Goal: Task Accomplishment & Management: Manage account settings

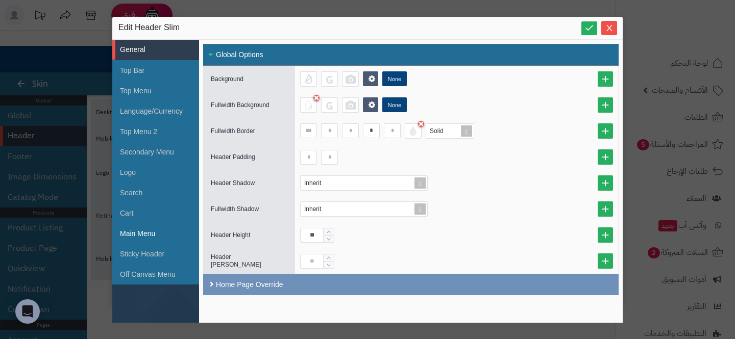
click at [139, 235] on li "Main Menu" at bounding box center [155, 234] width 87 height 20
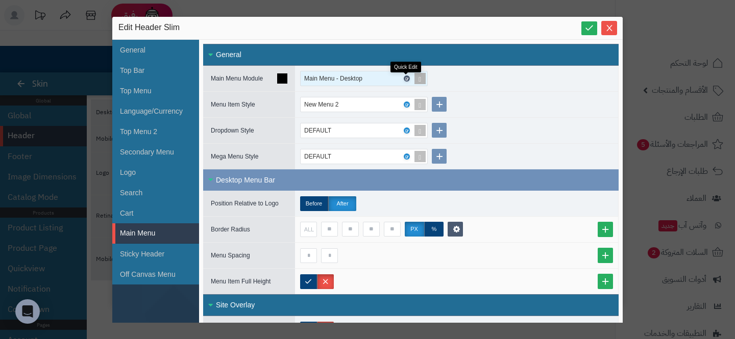
click at [407, 78] on icon at bounding box center [406, 79] width 3 height 5
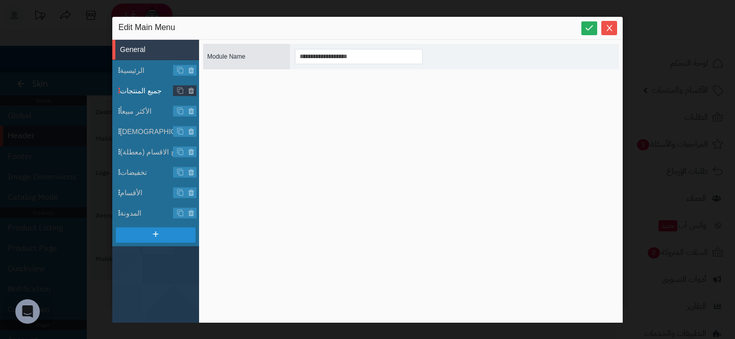
click at [144, 89] on span "جميع المنتجات" at bounding box center [159, 91] width 79 height 11
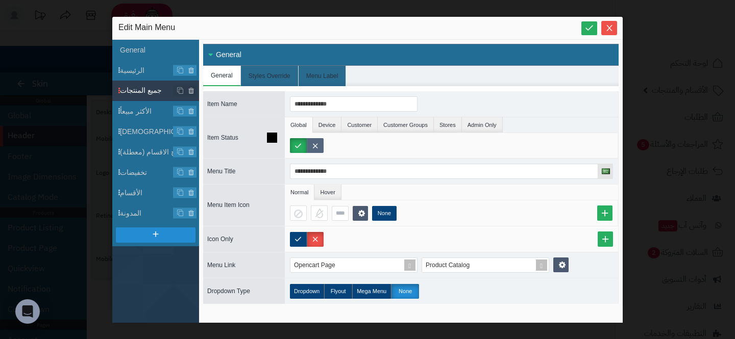
click at [315, 146] on label at bounding box center [315, 145] width 17 height 15
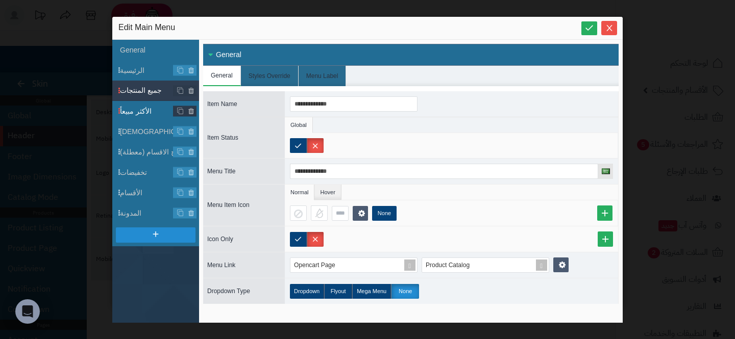
click at [145, 114] on span "الأكثر مبيعاً" at bounding box center [159, 111] width 79 height 11
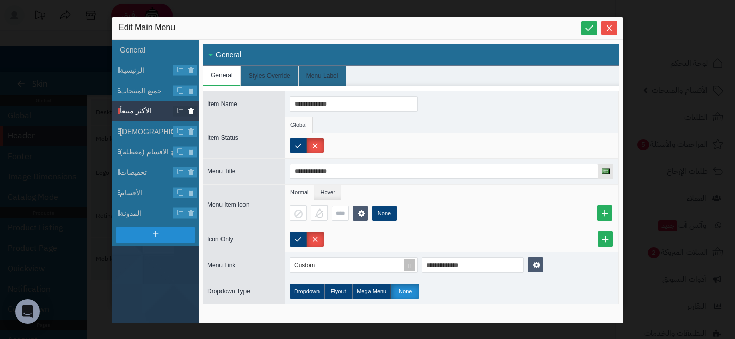
click at [189, 110] on icon at bounding box center [191, 111] width 7 height 9
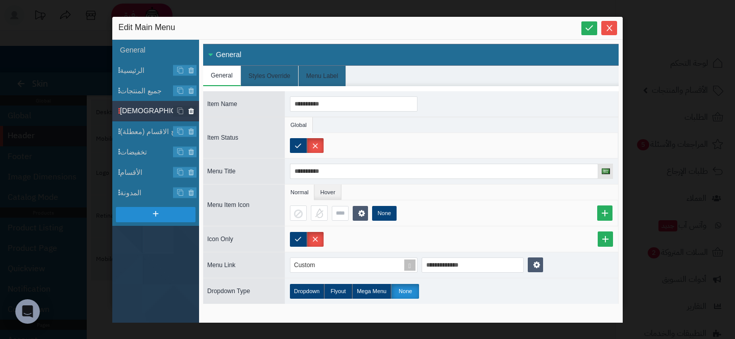
click at [189, 109] on icon at bounding box center [191, 111] width 7 height 9
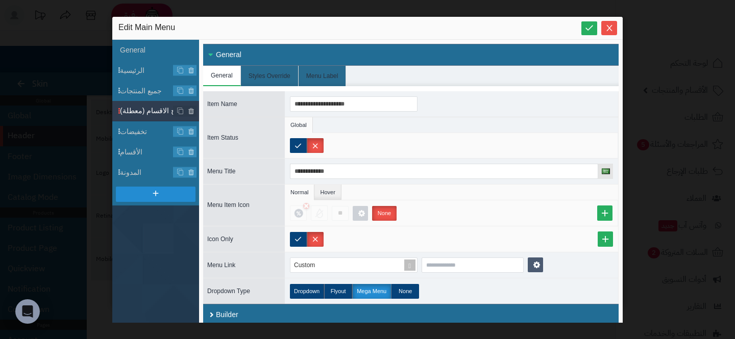
click at [153, 113] on span "تصفح الاقسام (معطلة)" at bounding box center [159, 111] width 79 height 11
click at [191, 112] on icon at bounding box center [191, 111] width 7 height 9
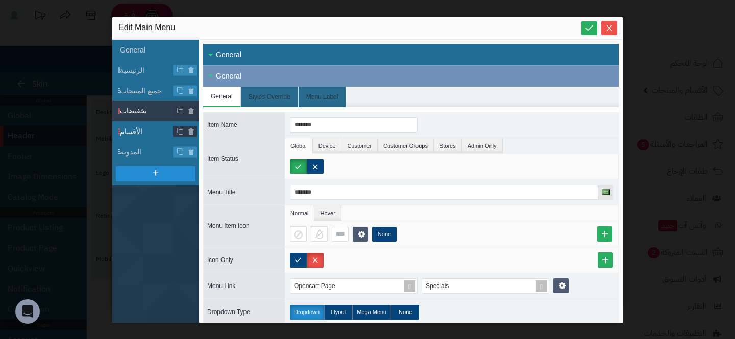
click at [145, 136] on span "الأقسام" at bounding box center [159, 132] width 79 height 11
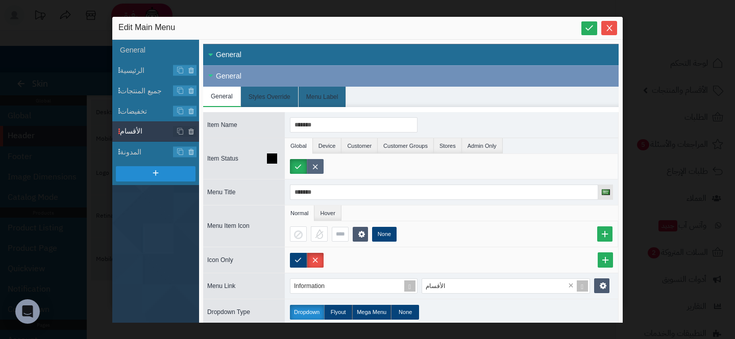
click at [313, 163] on label at bounding box center [315, 166] width 17 height 15
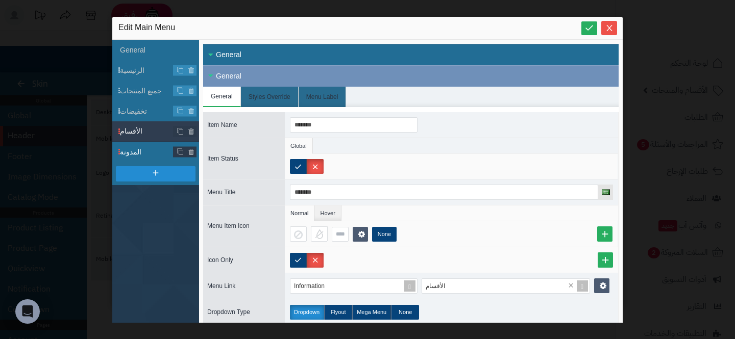
click at [142, 154] on span "المدونة" at bounding box center [159, 152] width 79 height 11
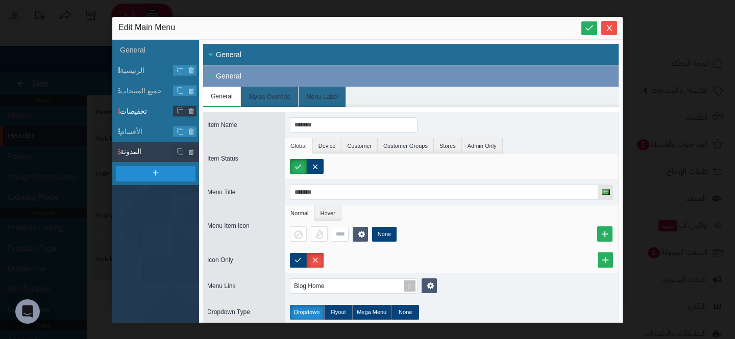
click at [146, 110] on span "تخفيضات" at bounding box center [159, 111] width 79 height 11
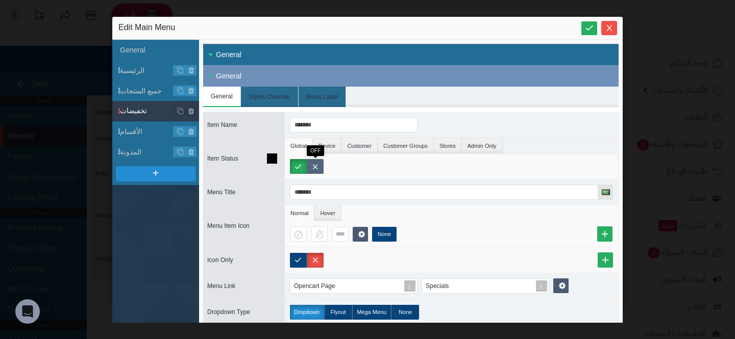
click at [308, 164] on label at bounding box center [315, 166] width 17 height 15
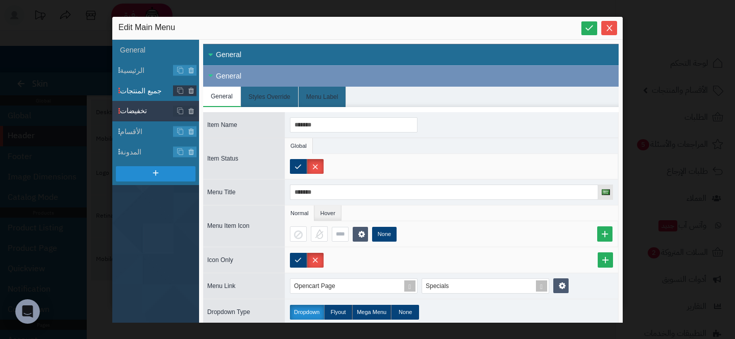
click at [157, 88] on span "جميع المنتجات" at bounding box center [159, 91] width 79 height 11
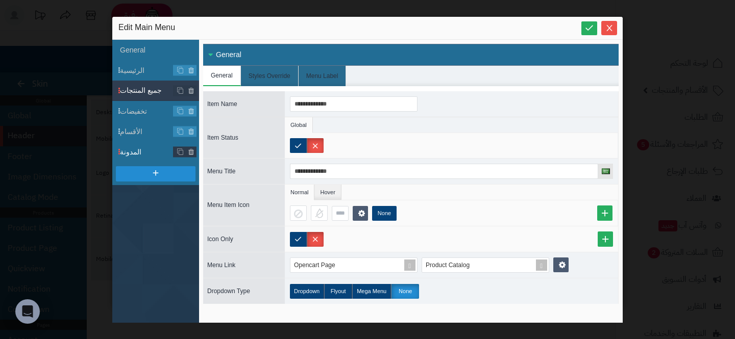
click at [150, 160] on li "المدونة" at bounding box center [155, 152] width 87 height 20
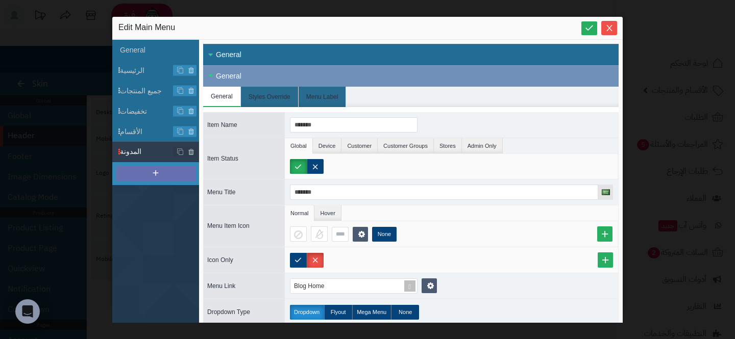
click at [144, 176] on div at bounding box center [156, 173] width 80 height 15
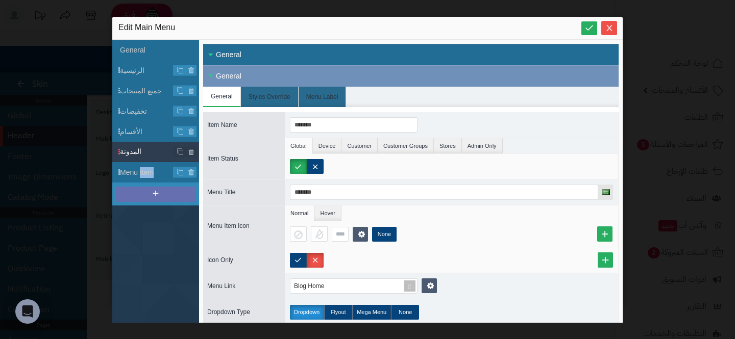
click at [144, 176] on span "Menu Item" at bounding box center [159, 172] width 79 height 11
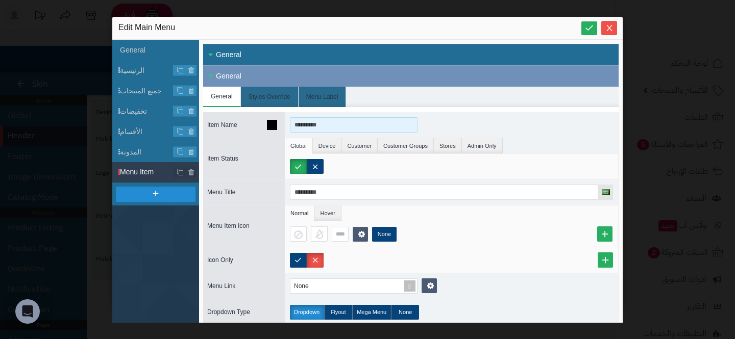
click at [345, 125] on input "*********" at bounding box center [354, 124] width 128 height 15
type input "*"
click at [370, 128] on input "******" at bounding box center [354, 124] width 128 height 15
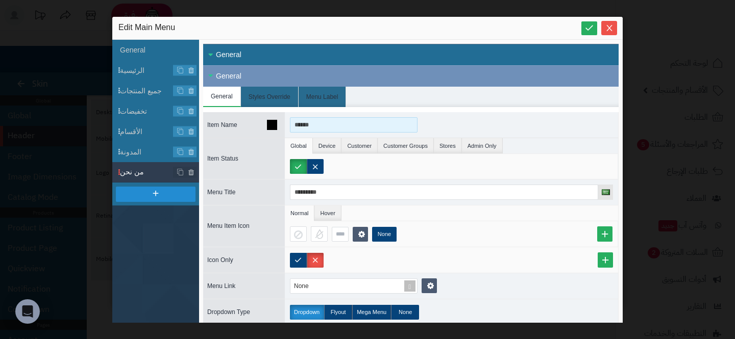
click at [370, 128] on input "******" at bounding box center [354, 124] width 128 height 15
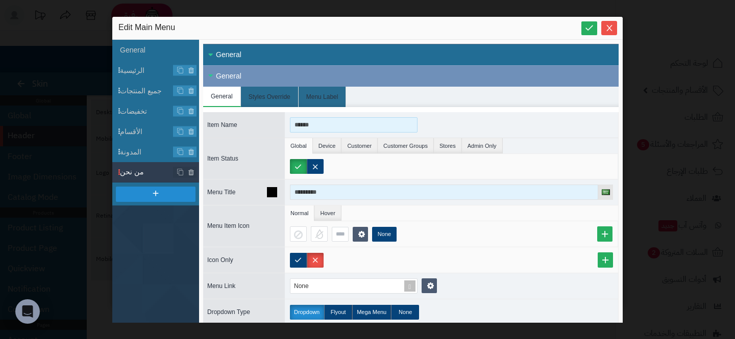
type input "******"
click at [357, 189] on input "*********" at bounding box center [444, 192] width 308 height 15
paste input
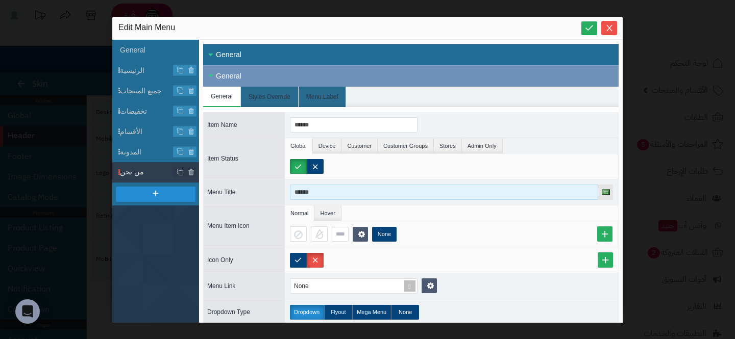
type input "******"
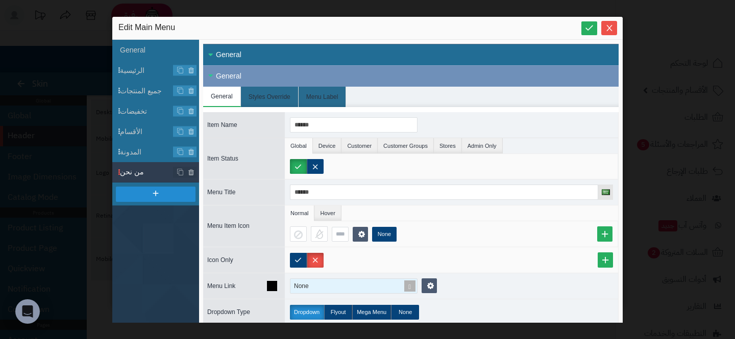
scroll to position [57, 0]
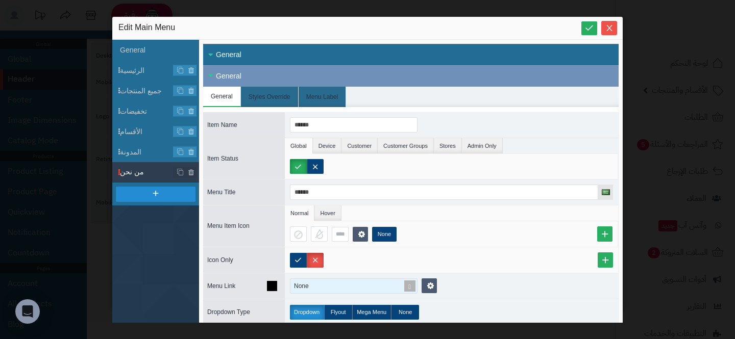
click at [406, 283] on span at bounding box center [410, 286] width 14 height 14
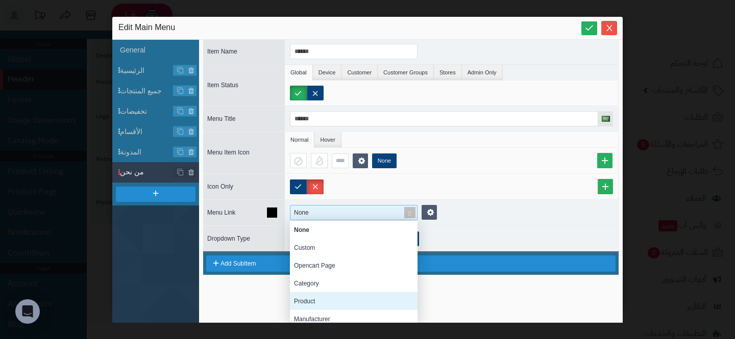
scroll to position [5, 0]
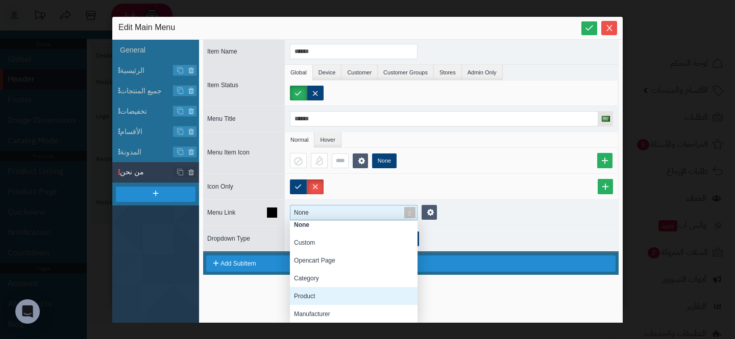
drag, startPoint x: 364, startPoint y: 249, endPoint x: 347, endPoint y: 290, distance: 45.3
click at [347, 290] on div "None Custom Opencart Page Category Product Manufacturer Information Blog Home B…" at bounding box center [354, 332] width 128 height 232
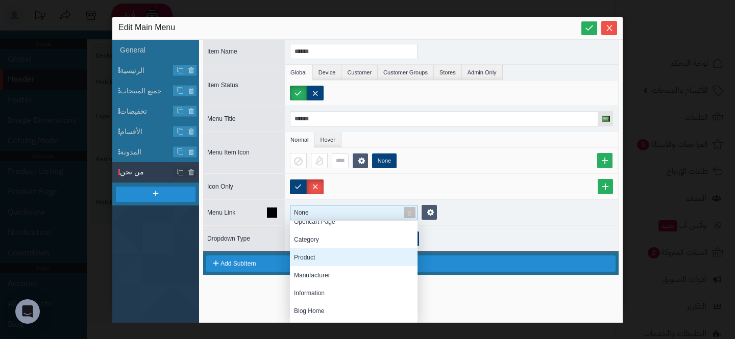
scroll to position [51, 0]
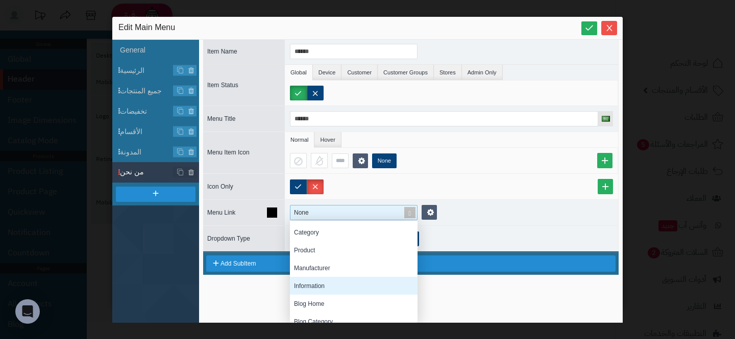
click at [346, 290] on div "Information" at bounding box center [354, 286] width 128 height 18
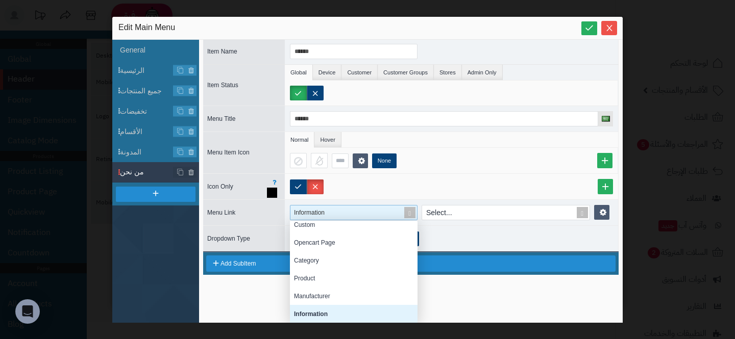
scroll to position [30, 0]
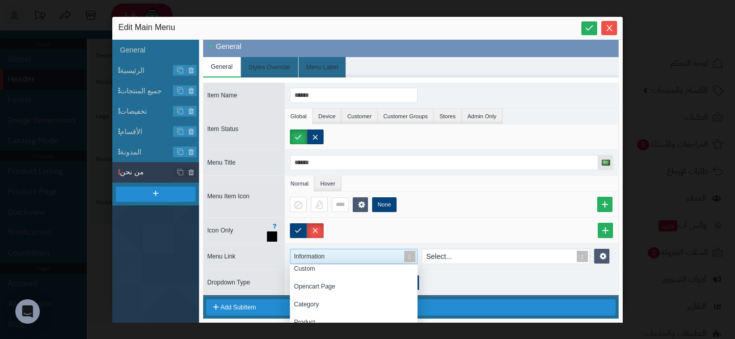
click at [475, 218] on div "Item Name ****** Item Status Global Device Customer Customer Groups Stores Admi…" at bounding box center [410, 187] width 415 height 218
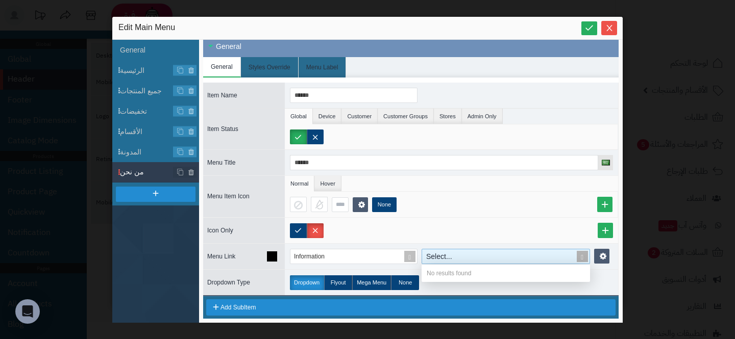
click at [578, 258] on span at bounding box center [582, 257] width 14 height 14
click at [578, 257] on span at bounding box center [582, 257] width 14 height 14
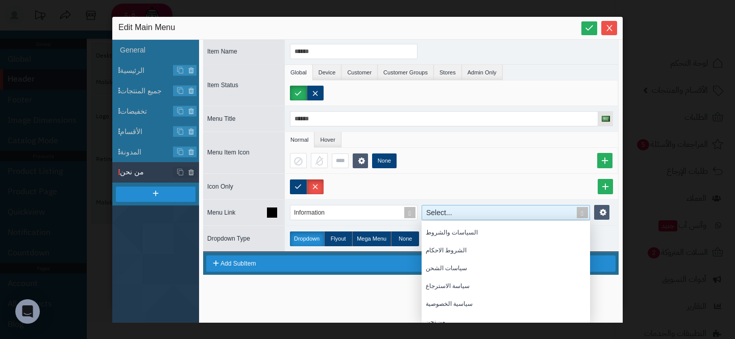
scroll to position [59, 0]
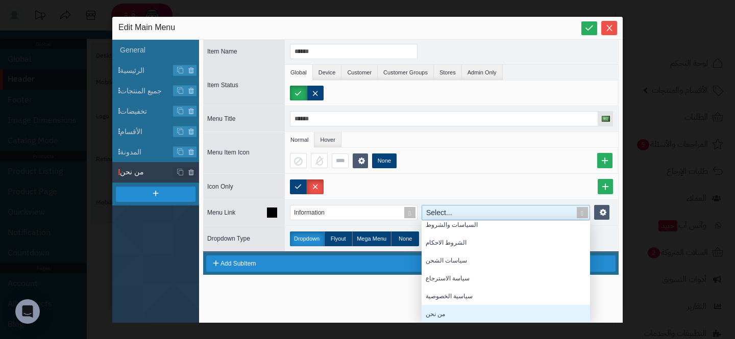
click at [475, 310] on div "من نحن" at bounding box center [506, 314] width 168 height 18
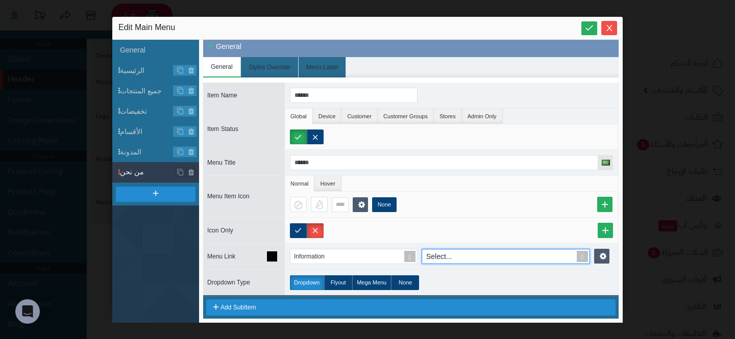
scroll to position [30, 0]
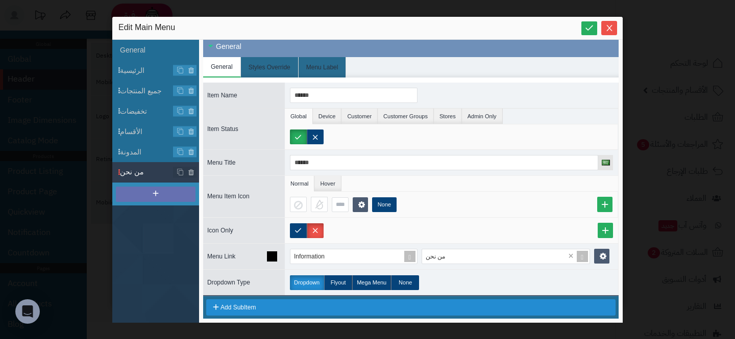
click at [172, 192] on div at bounding box center [156, 194] width 80 height 15
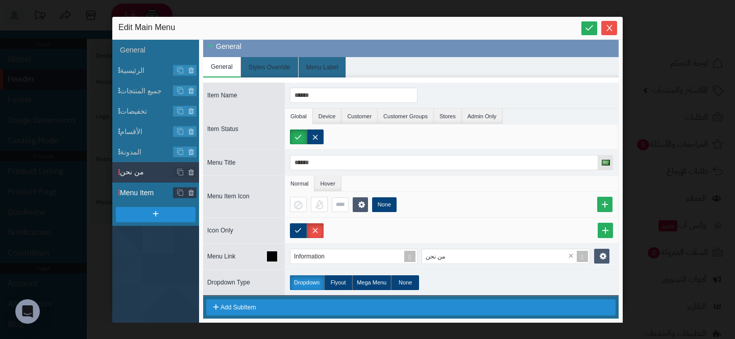
click at [156, 193] on span "Menu Item" at bounding box center [159, 193] width 79 height 11
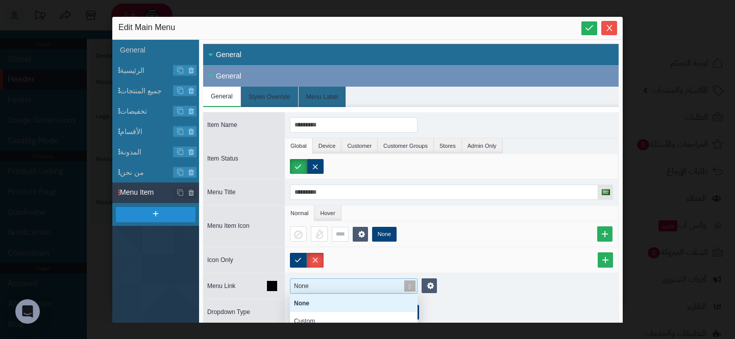
scroll to position [90, 0]
click at [343, 281] on div "None" at bounding box center [349, 286] width 118 height 14
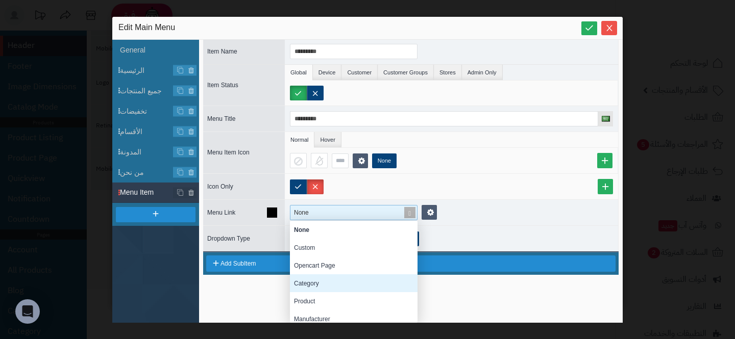
click at [352, 220] on div "None" at bounding box center [354, 212] width 128 height 15
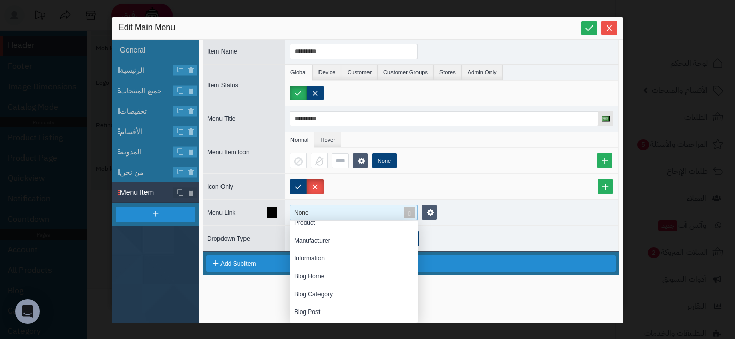
scroll to position [79, 0]
click at [319, 258] on div "Information" at bounding box center [354, 258] width 128 height 18
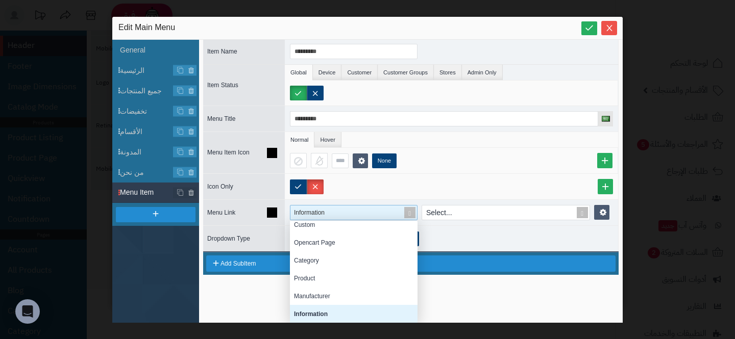
scroll to position [30, 0]
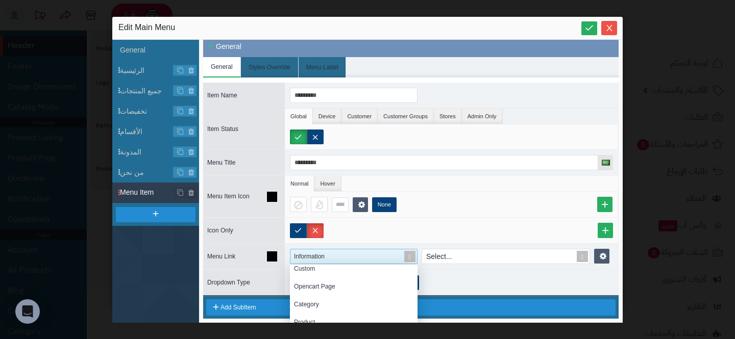
click at [585, 214] on div "Item Name ********* Item Status Global Device Customer Customer Groups Stores A…" at bounding box center [410, 187] width 415 height 218
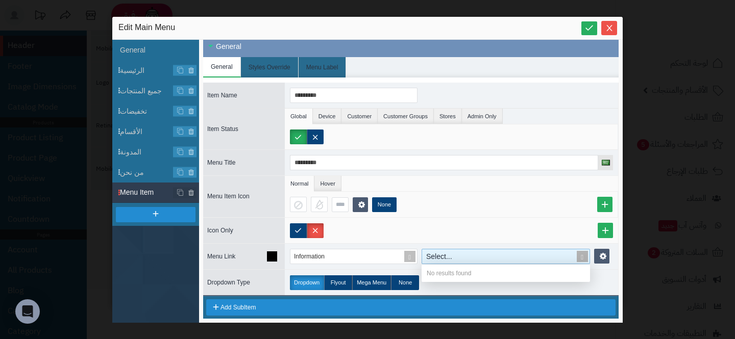
click at [580, 258] on span at bounding box center [582, 257] width 14 height 14
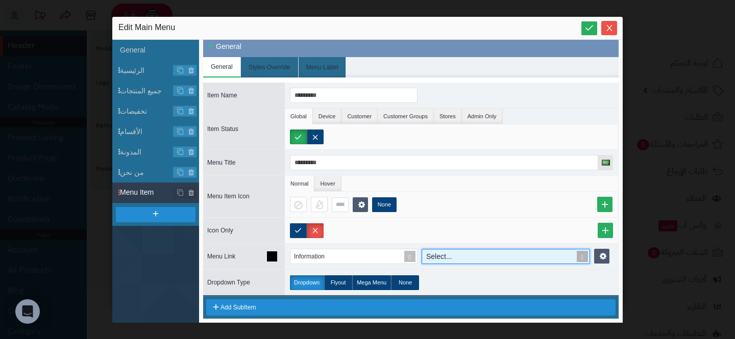
click at [580, 258] on div "Select..." at bounding box center [506, 256] width 168 height 15
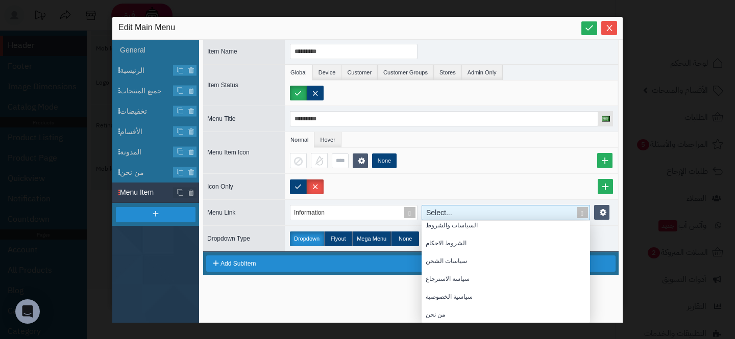
scroll to position [59, 0]
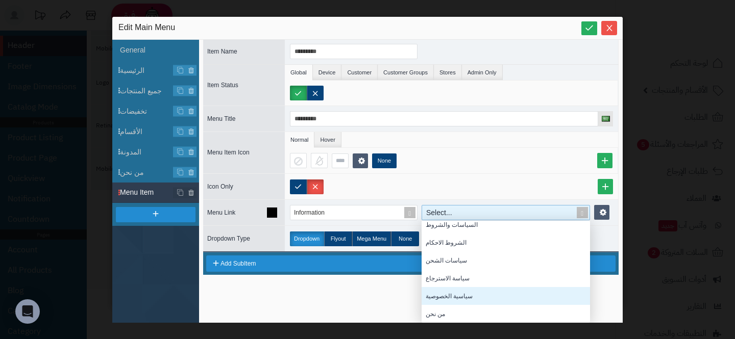
click at [487, 296] on div "سياسية الخصوصية" at bounding box center [506, 296] width 168 height 18
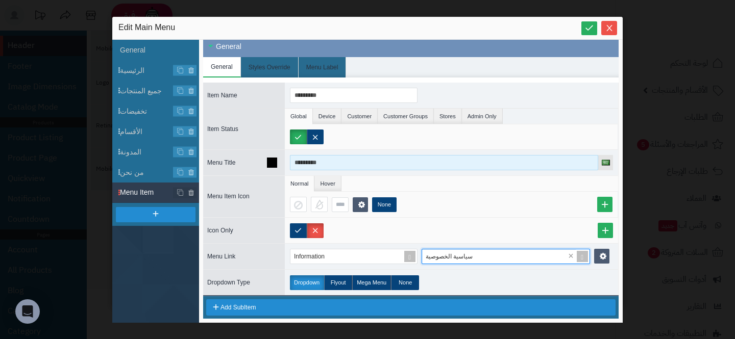
click at [322, 164] on input "*********" at bounding box center [444, 162] width 308 height 15
click at [298, 164] on input "********" at bounding box center [444, 162] width 308 height 15
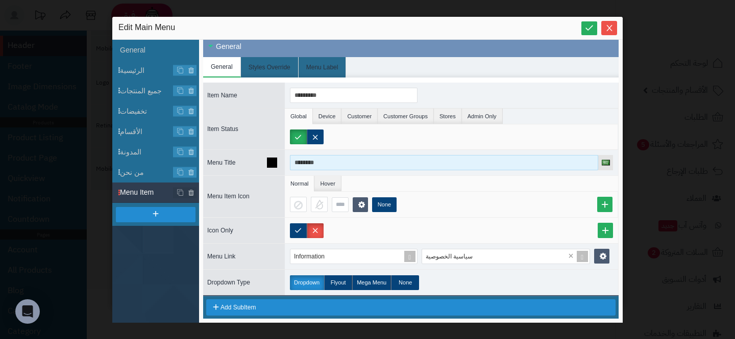
click at [298, 164] on input "********" at bounding box center [444, 162] width 308 height 15
type input "********"
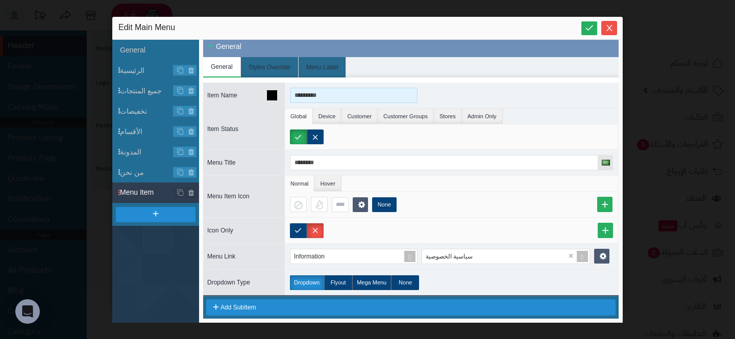
click at [332, 102] on input "*********" at bounding box center [354, 95] width 128 height 15
paste input
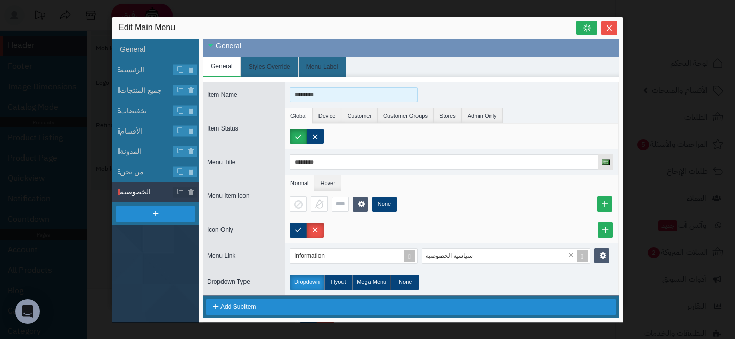
type input "********"
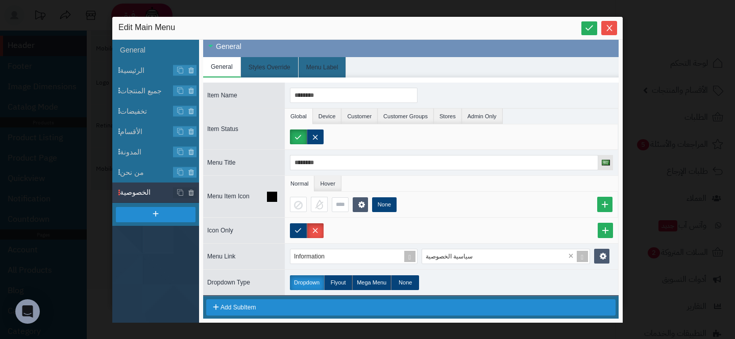
click at [484, 206] on div "None" at bounding box center [454, 204] width 328 height 15
click at [612, 33] on button "Close" at bounding box center [609, 27] width 16 height 14
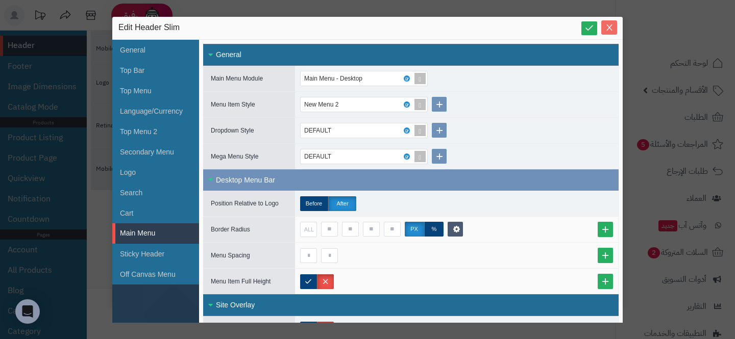
click at [610, 33] on button "Close" at bounding box center [609, 27] width 16 height 14
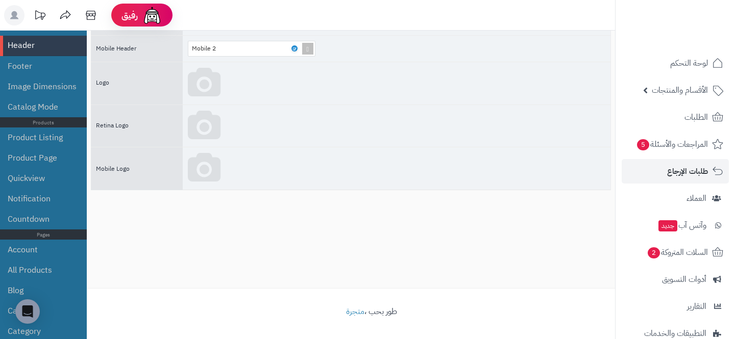
scroll to position [101, 0]
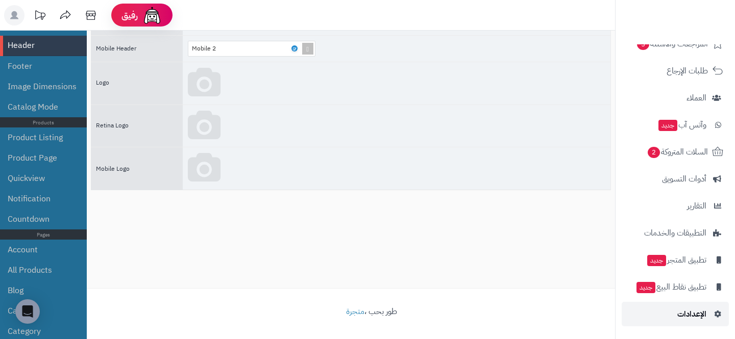
click at [700, 314] on span "الإعدادات" at bounding box center [691, 314] width 29 height 14
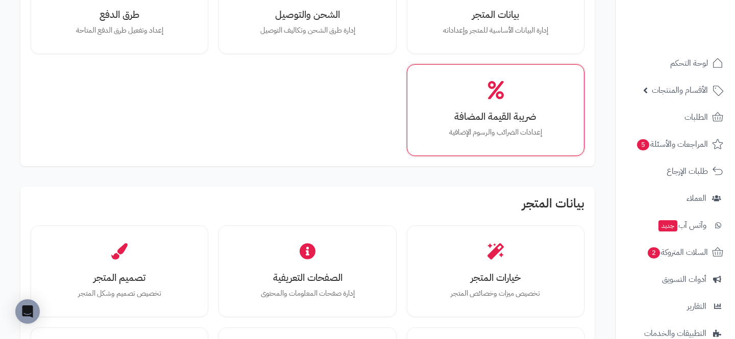
scroll to position [175, 0]
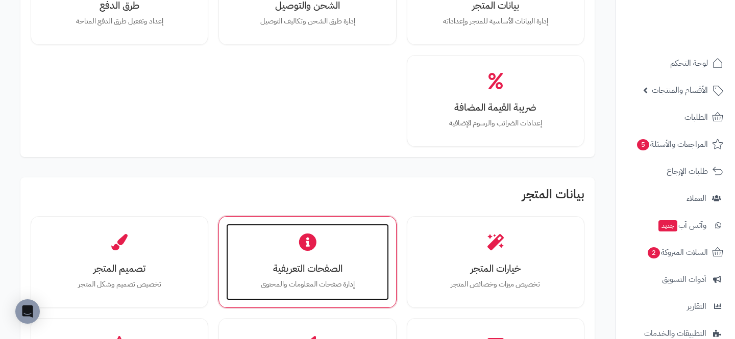
click at [285, 249] on div "الصفحات التعريفية إدارة صفحات المعلومات والمحتوى" at bounding box center [307, 262] width 162 height 77
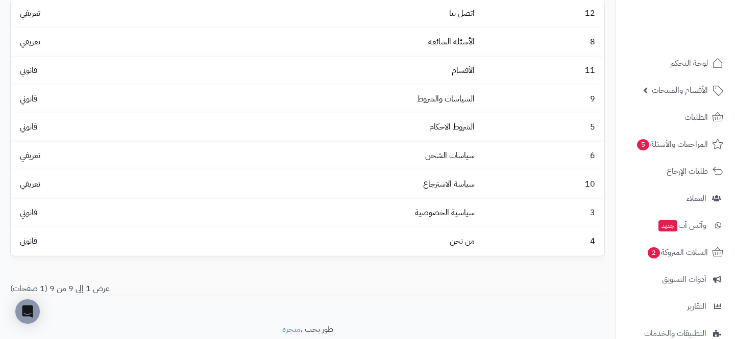
scroll to position [116, 0]
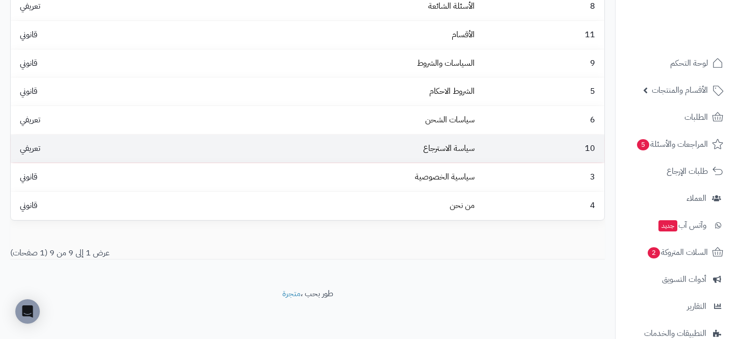
click at [422, 146] on td "سياسة الاسترجاع" at bounding box center [330, 149] width 298 height 28
click at [438, 146] on link "سياسة الاسترجاع" at bounding box center [449, 148] width 52 height 12
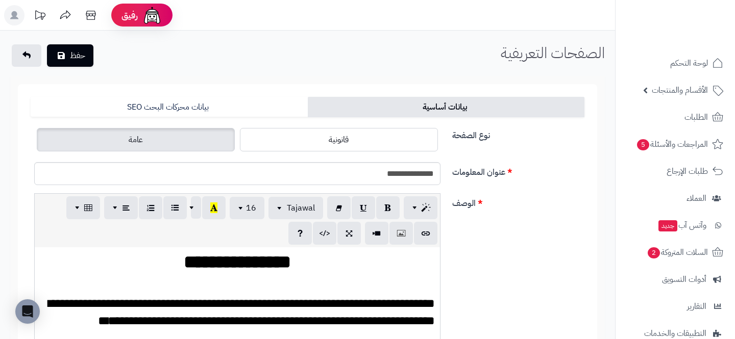
scroll to position [297, 0]
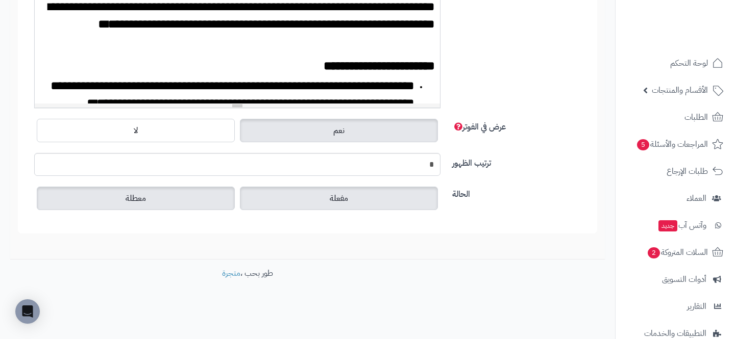
click at [166, 199] on label "معطلة" at bounding box center [136, 198] width 198 height 23
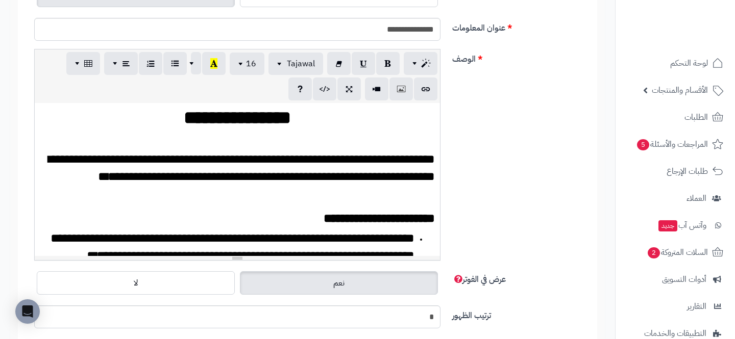
scroll to position [0, 0]
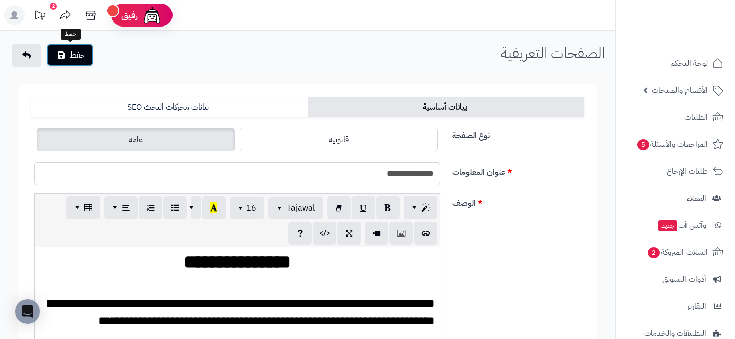
click at [83, 63] on button "حفظ" at bounding box center [70, 55] width 46 height 22
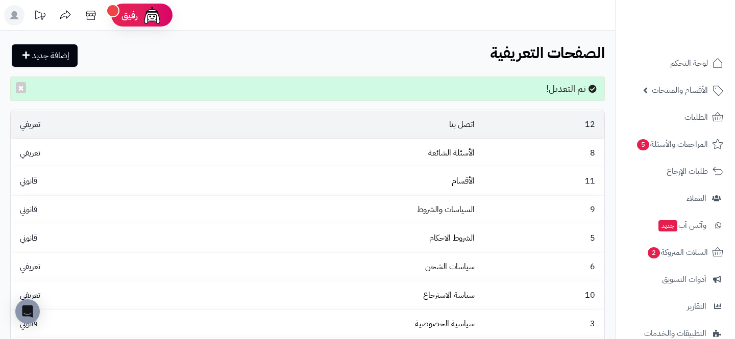
scroll to position [149, 0]
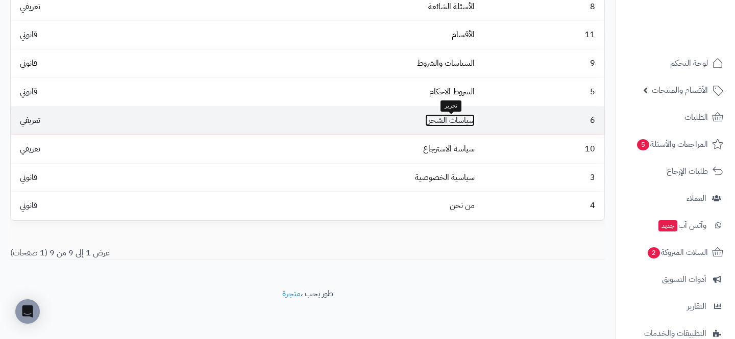
click at [448, 123] on link "سياسات الشحن" at bounding box center [450, 120] width 50 height 12
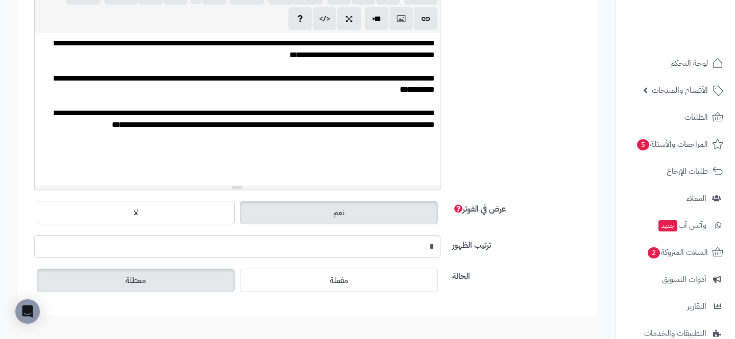
scroll to position [297, 0]
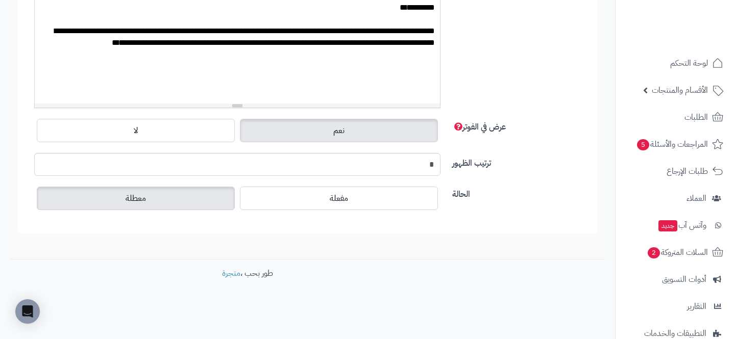
click at [202, 203] on label "معطلة" at bounding box center [136, 198] width 198 height 23
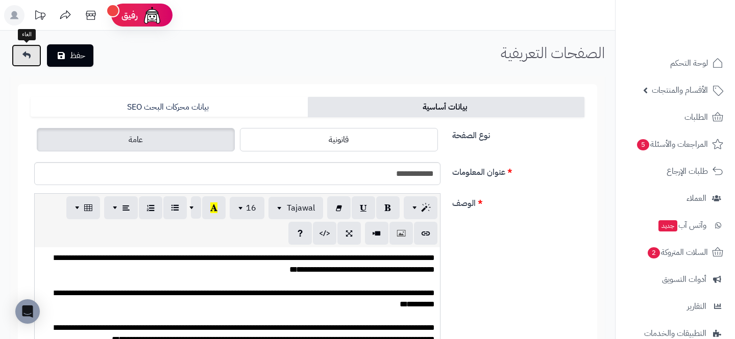
click at [36, 56] on link at bounding box center [27, 55] width 30 height 22
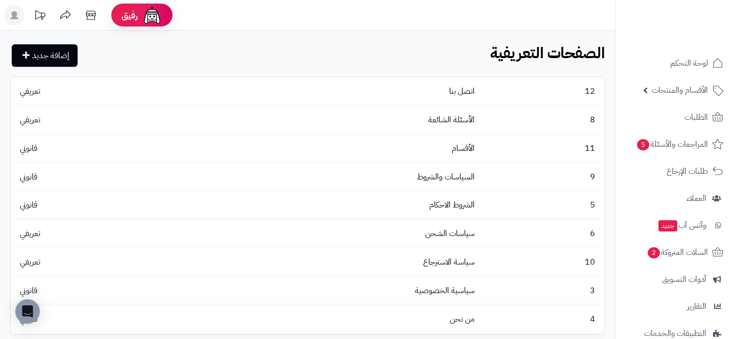
scroll to position [116, 0]
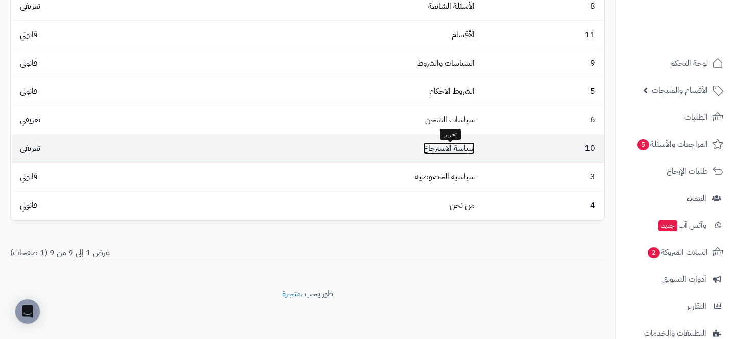
click at [445, 151] on link "سياسة الاسترجاع" at bounding box center [449, 148] width 52 height 12
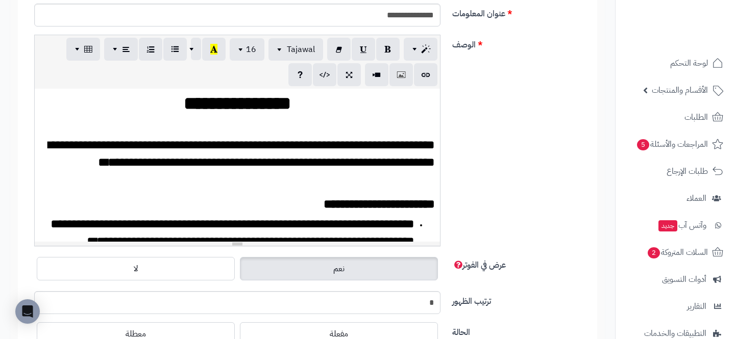
scroll to position [292, 0]
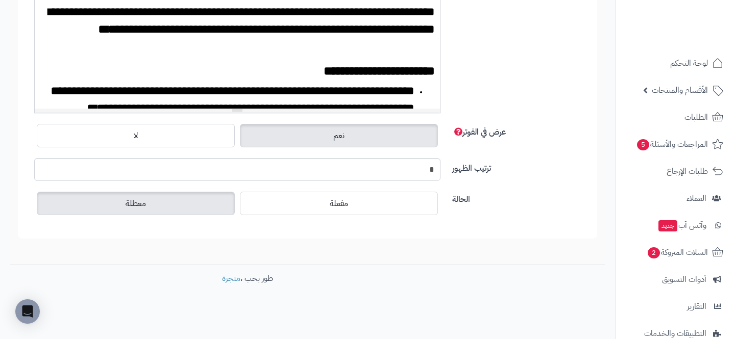
click at [156, 193] on label "معطلة" at bounding box center [136, 203] width 198 height 23
click at [156, 200] on label "معطلة" at bounding box center [136, 203] width 198 height 23
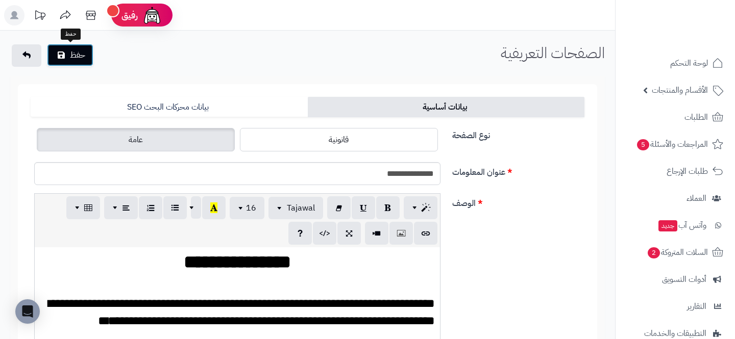
click at [59, 52] on icon "submit" at bounding box center [61, 55] width 7 height 8
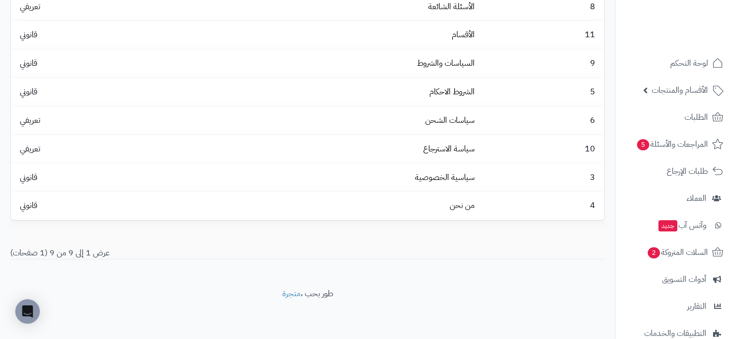
scroll to position [101, 0]
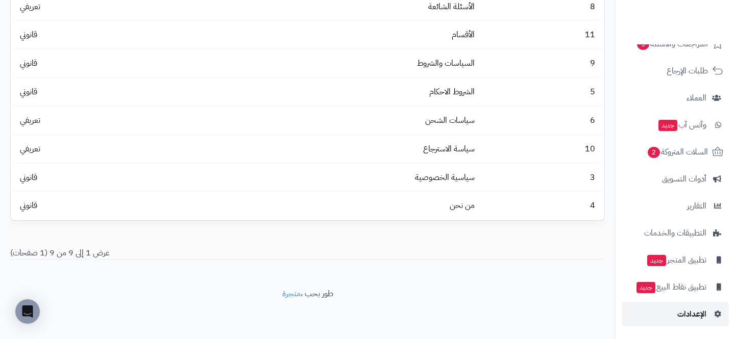
click at [671, 322] on link "الإعدادات" at bounding box center [675, 314] width 107 height 24
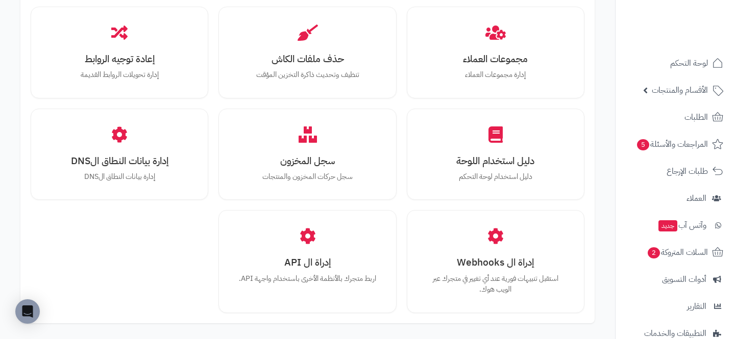
scroll to position [1175, 0]
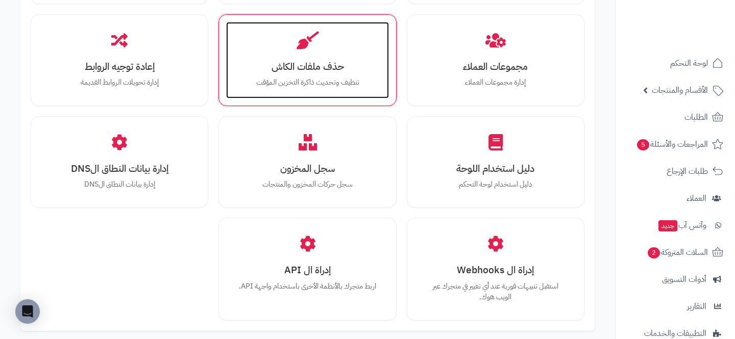
click at [281, 64] on h3 "حذف ملفات الكاش" at bounding box center [307, 66] width 142 height 11
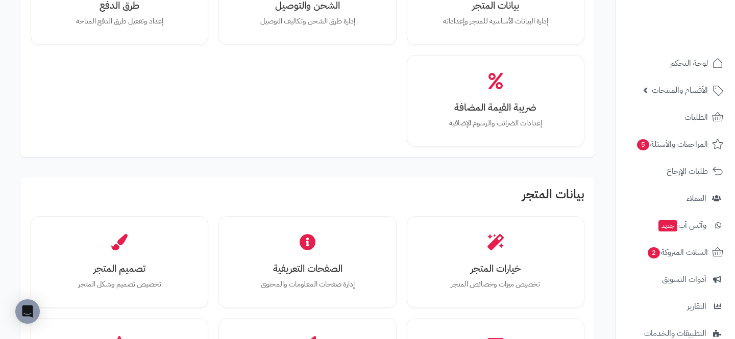
scroll to position [176, 0]
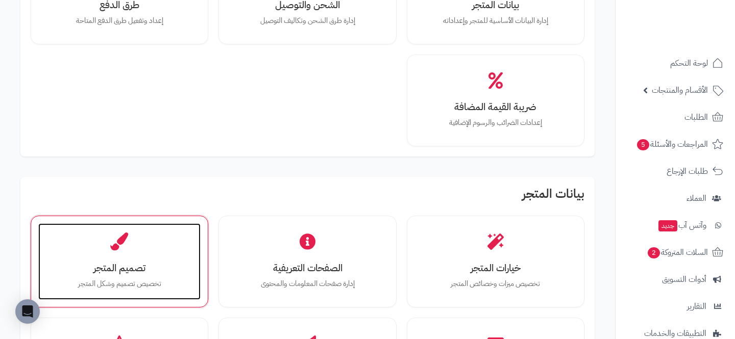
click at [102, 245] on div "تصميم المتجر تخصيص تصميم وشكل المتجر" at bounding box center [119, 262] width 162 height 77
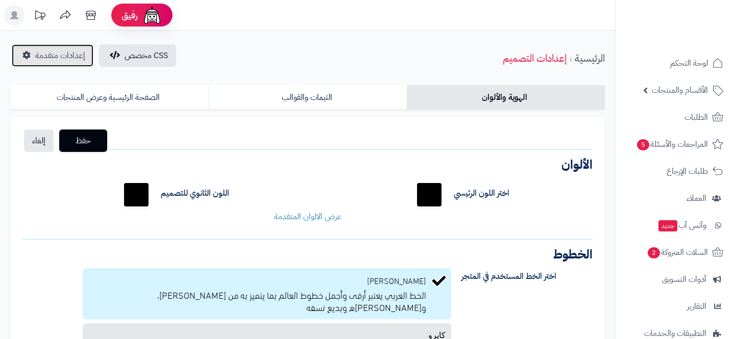
click at [42, 48] on link "إعدادات متقدمة" at bounding box center [53, 55] width 82 height 22
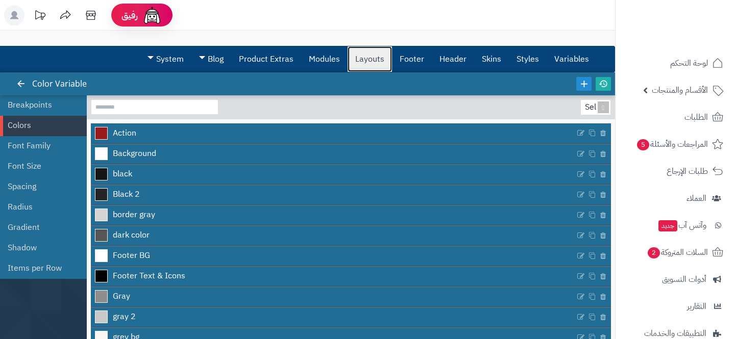
click at [381, 55] on link "Layouts" at bounding box center [370, 59] width 44 height 26
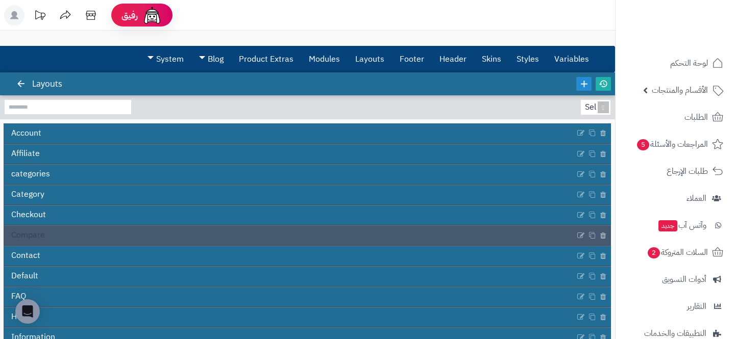
scroll to position [141, 0]
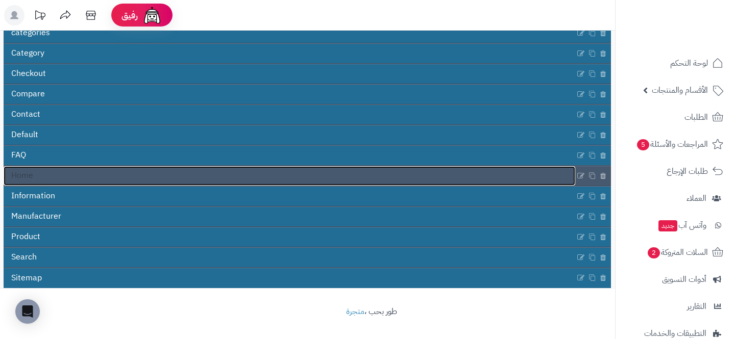
click at [127, 175] on link "Home" at bounding box center [290, 175] width 572 height 19
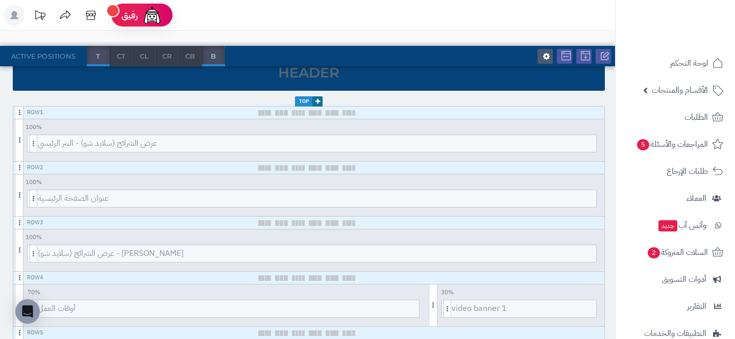
scroll to position [304, 0]
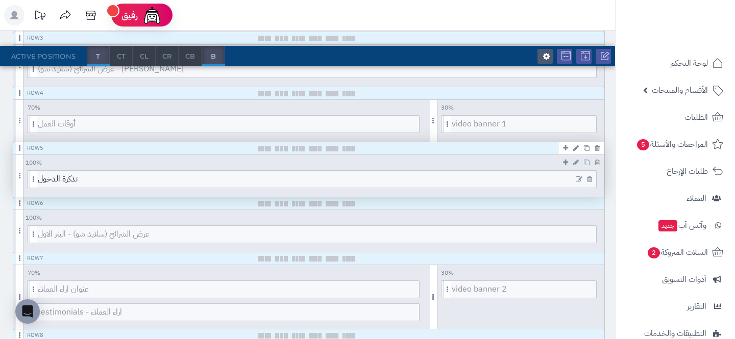
click at [579, 182] on icon at bounding box center [579, 179] width 7 height 7
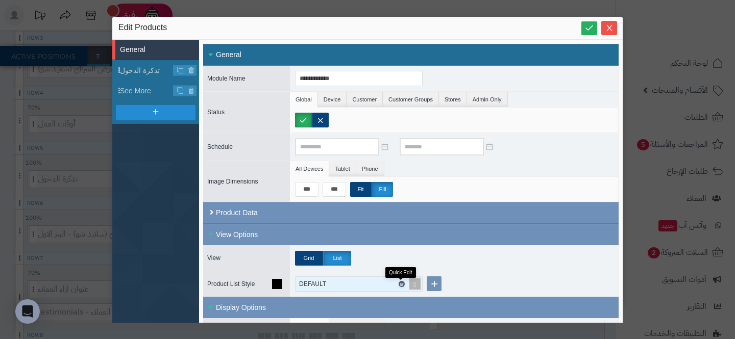
click at [401, 284] on icon at bounding box center [401, 284] width 3 height 5
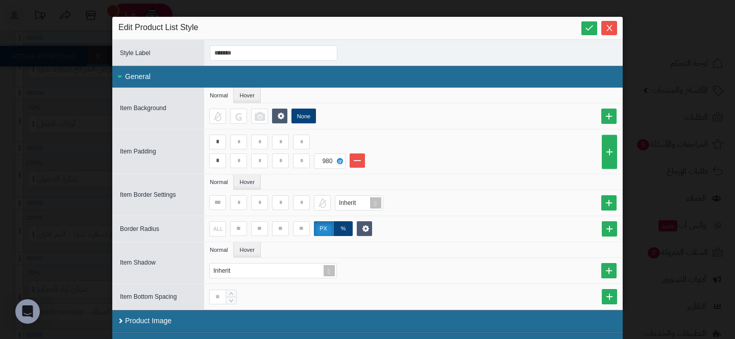
click at [201, 86] on div "General" at bounding box center [367, 77] width 510 height 22
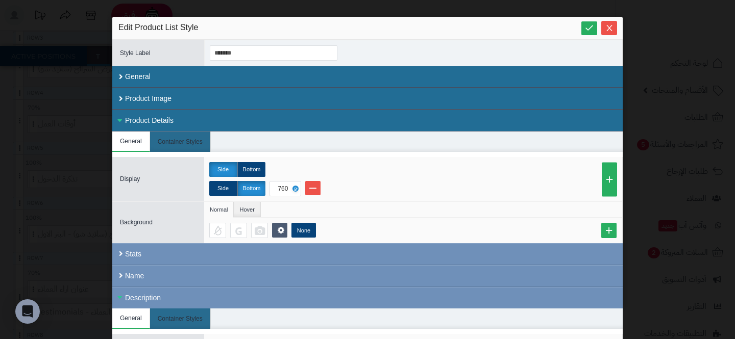
click at [165, 124] on div "Product Details" at bounding box center [367, 121] width 510 height 22
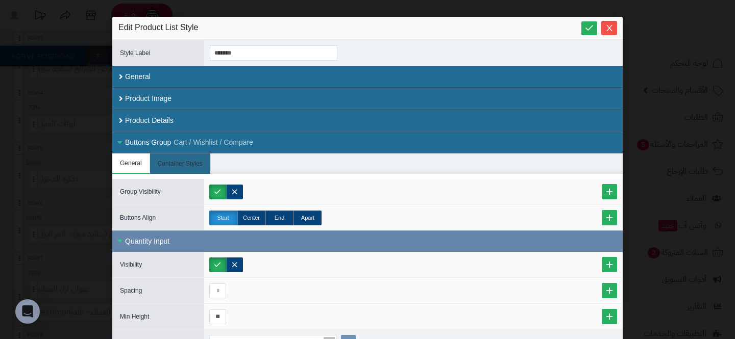
click at [165, 241] on div "Quantity Input" at bounding box center [367, 241] width 510 height 21
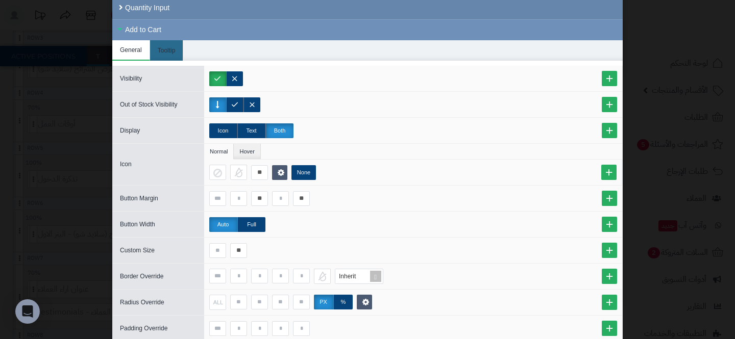
scroll to position [348, 0]
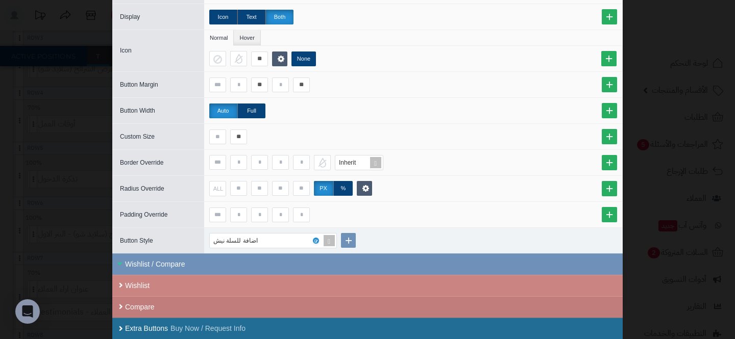
click at [152, 304] on div "Compare" at bounding box center [367, 306] width 510 height 21
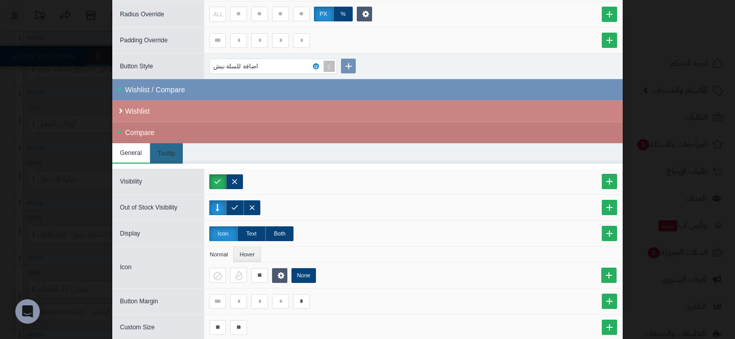
scroll to position [623, 0]
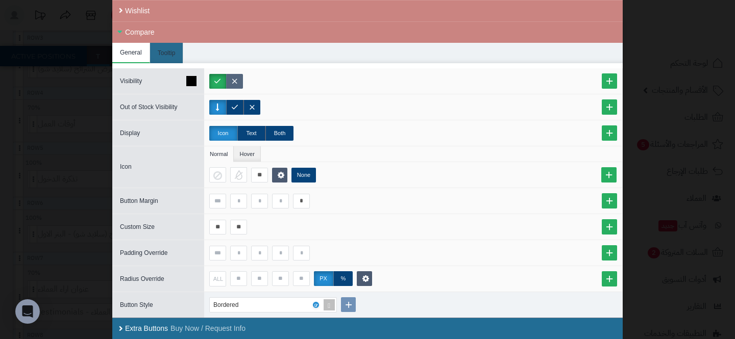
click at [238, 85] on label at bounding box center [234, 81] width 17 height 15
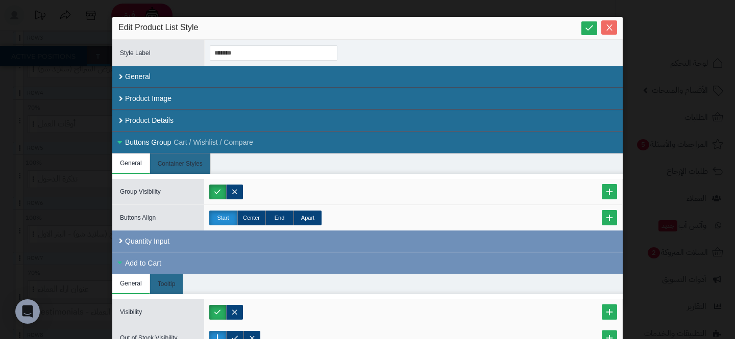
click at [613, 23] on button "Close" at bounding box center [609, 27] width 16 height 14
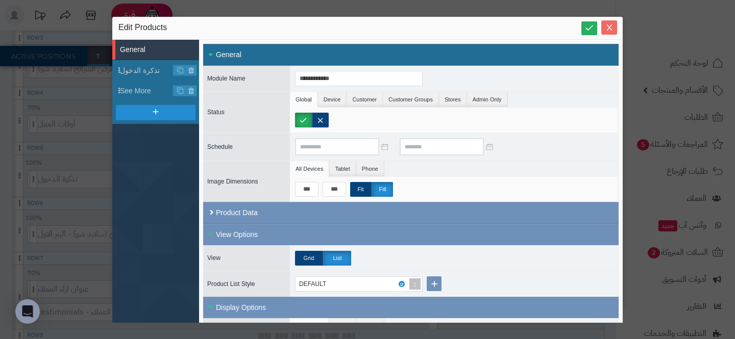
click at [604, 23] on button "Close" at bounding box center [609, 27] width 16 height 14
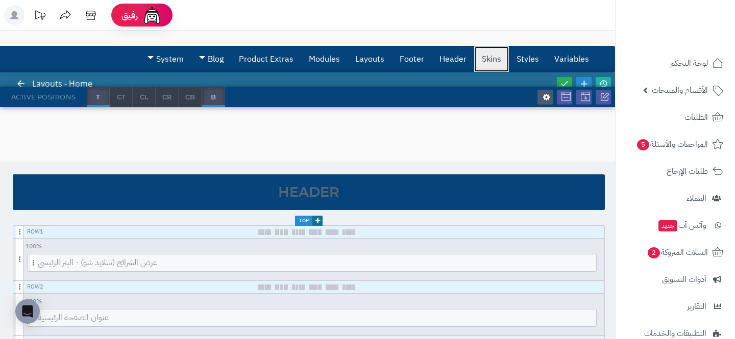
click at [489, 53] on link "Skins" at bounding box center [491, 59] width 35 height 26
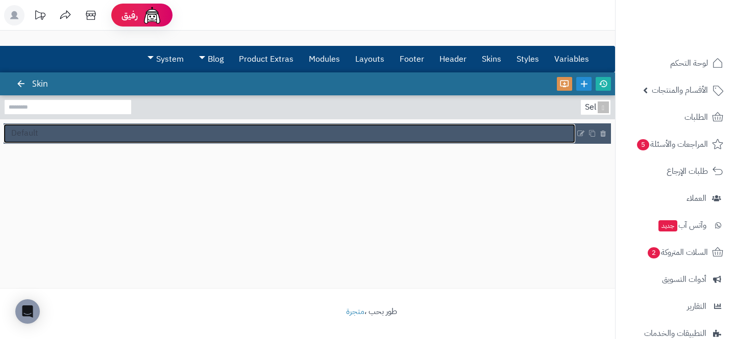
click at [380, 135] on link "Default" at bounding box center [290, 133] width 572 height 19
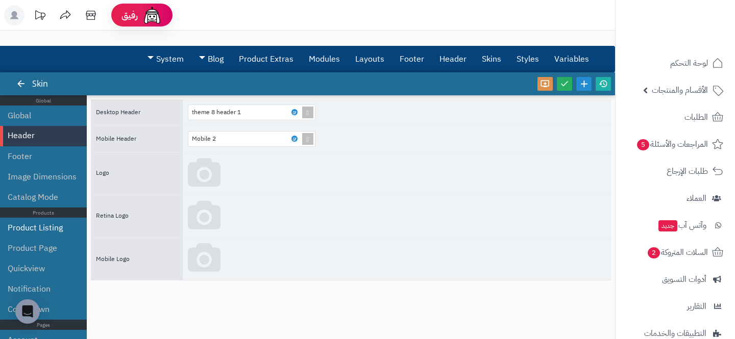
click at [41, 218] on li "Product Listing" at bounding box center [43, 228] width 87 height 20
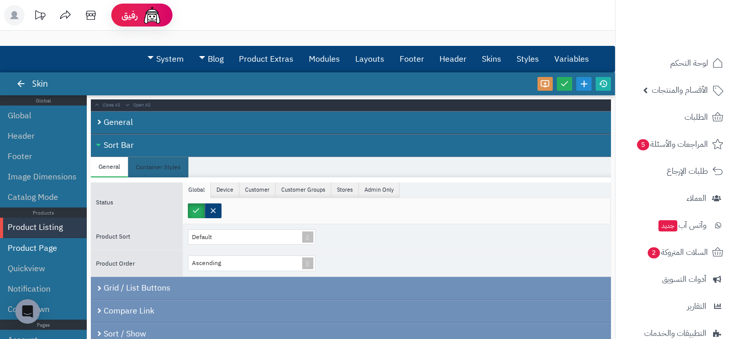
click at [38, 239] on li "Product Page" at bounding box center [43, 248] width 87 height 20
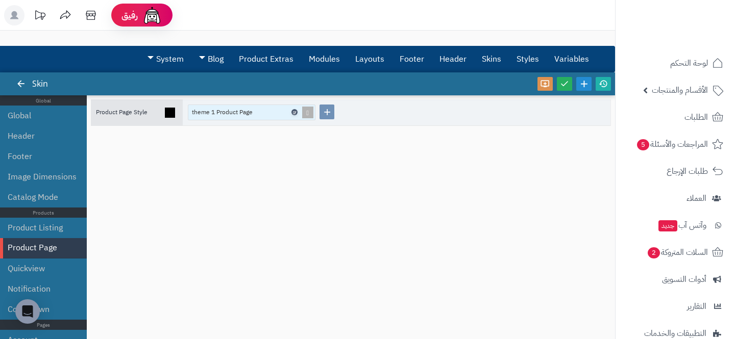
click at [292, 114] on icon at bounding box center [293, 112] width 3 height 5
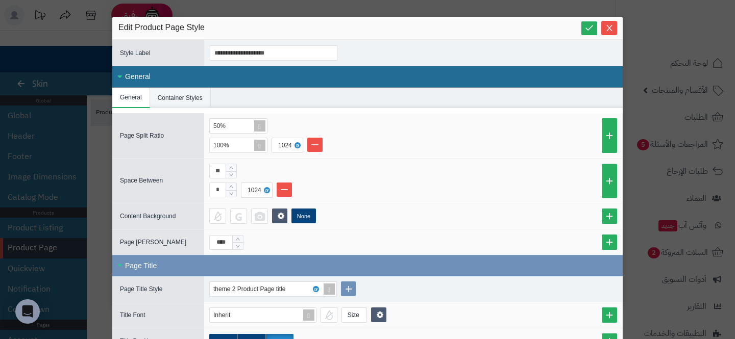
click at [173, 93] on li "Container Styles" at bounding box center [180, 98] width 61 height 20
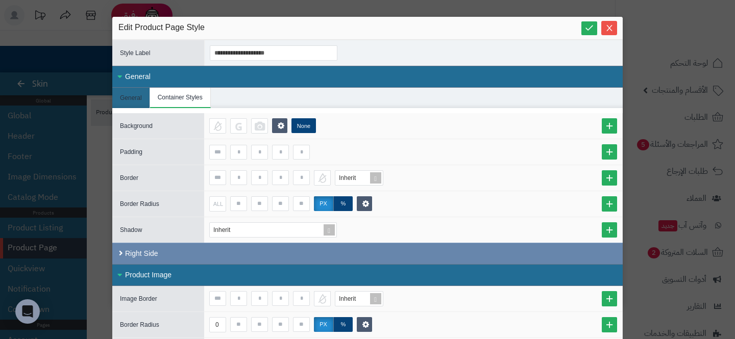
click at [259, 244] on div "Right Side" at bounding box center [367, 253] width 510 height 21
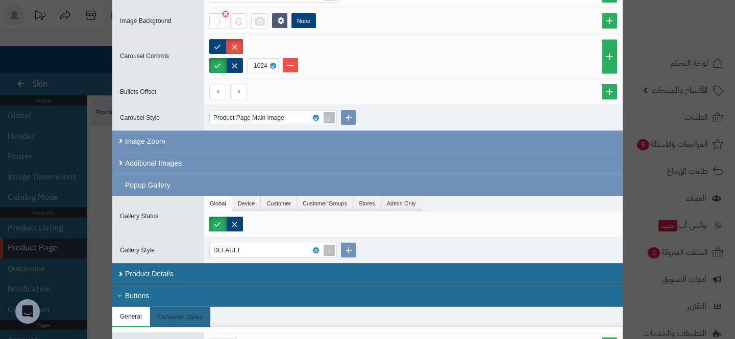
scroll to position [488, 0]
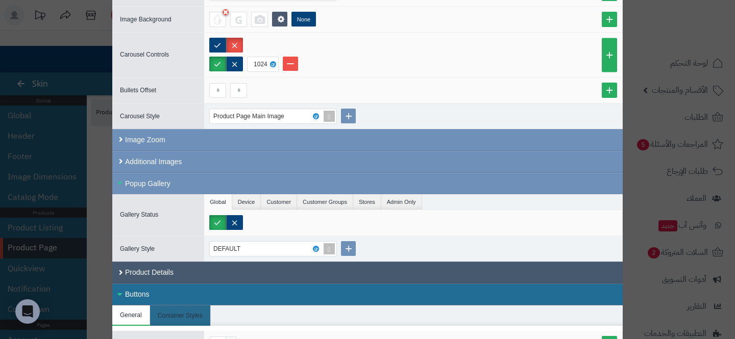
click at [140, 265] on div "Product Details" at bounding box center [367, 273] width 510 height 22
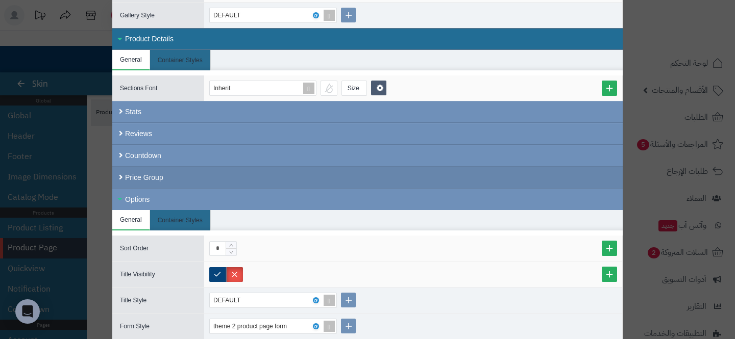
scroll to position [737, 0]
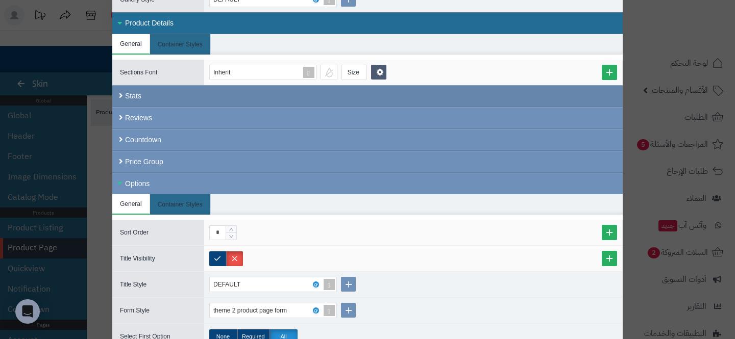
click at [173, 94] on div "Stats" at bounding box center [367, 96] width 510 height 22
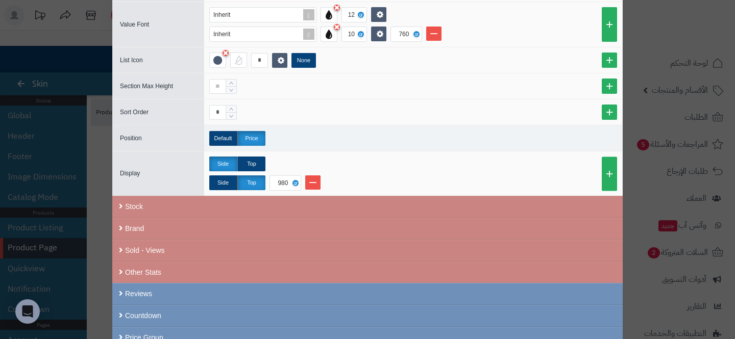
scroll to position [1060, 0]
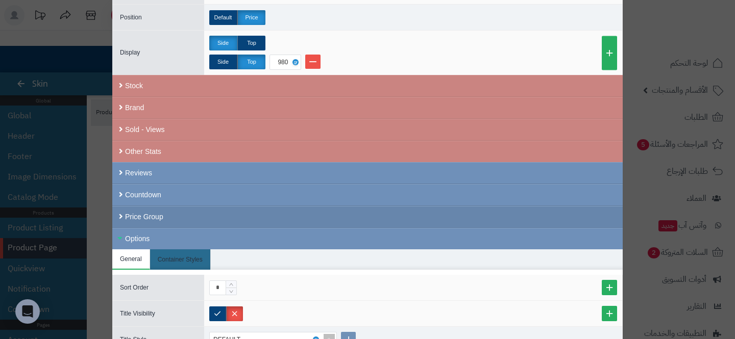
click at [179, 213] on div "Price Group" at bounding box center [367, 217] width 510 height 22
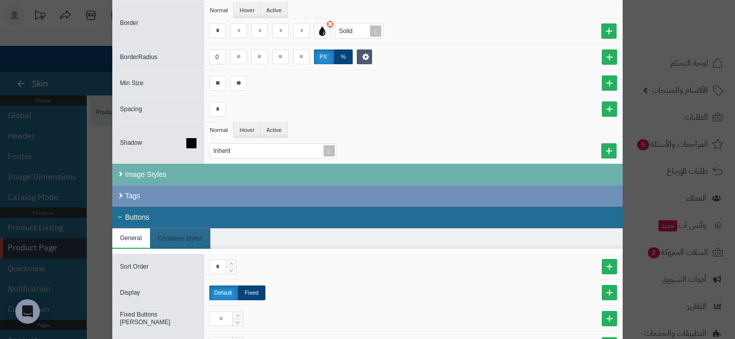
scroll to position [1571, 0]
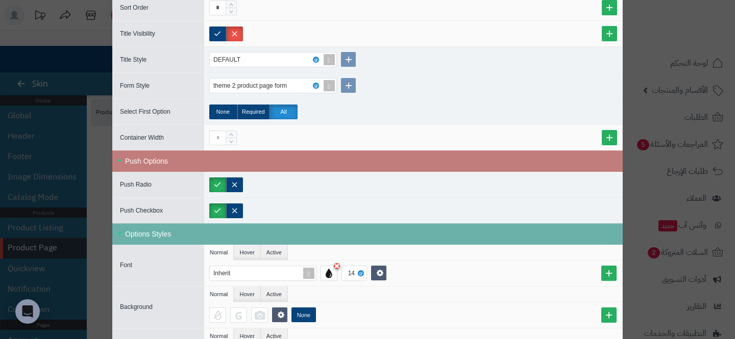
click at [309, 154] on div "Push Options" at bounding box center [367, 161] width 510 height 21
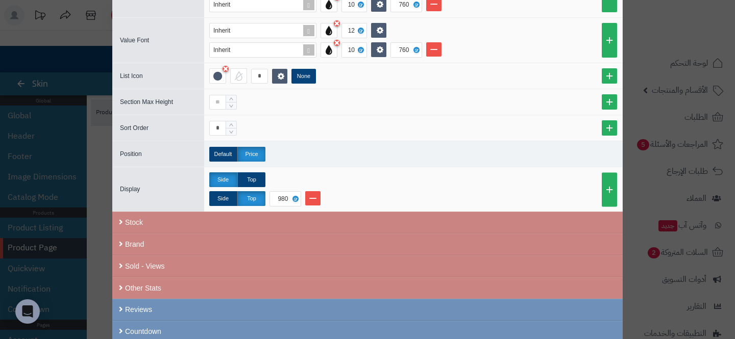
scroll to position [608, 0]
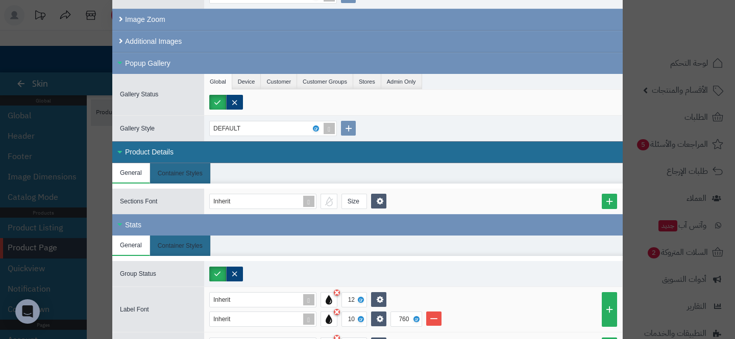
click at [63, 109] on div "**********" at bounding box center [367, 169] width 735 height 339
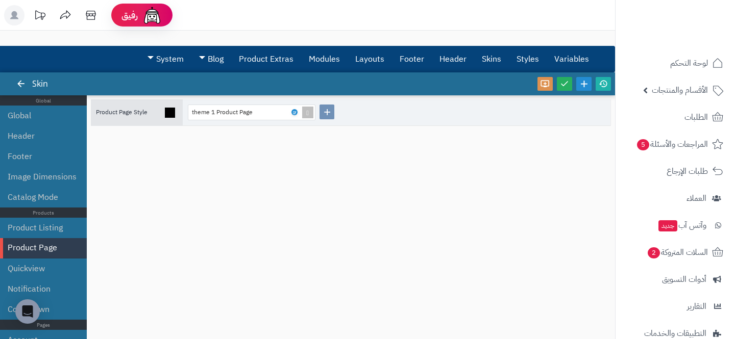
scroll to position [0, 0]
click at [165, 58] on link "System" at bounding box center [166, 59] width 52 height 26
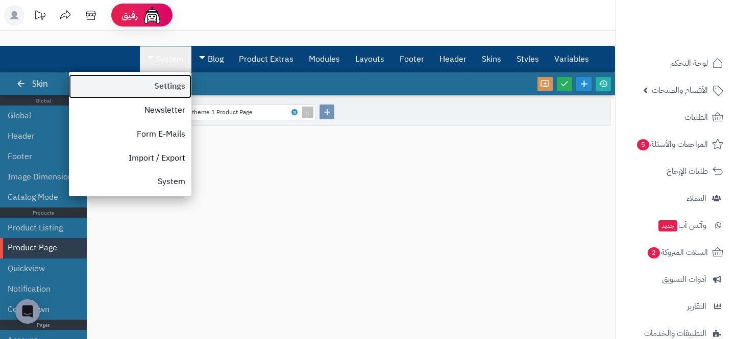
click at [152, 90] on link "Settings" at bounding box center [130, 87] width 122 height 24
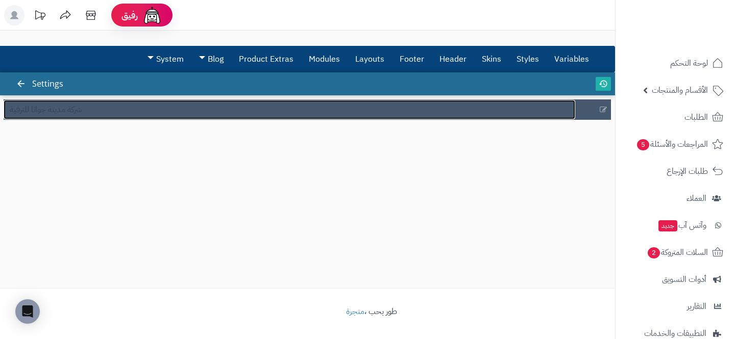
click at [293, 101] on link "شركة مدينة جواثا للترفية" at bounding box center [290, 109] width 572 height 19
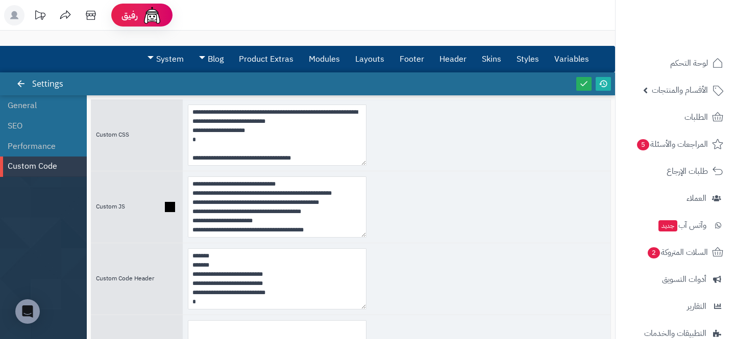
scroll to position [1447, 0]
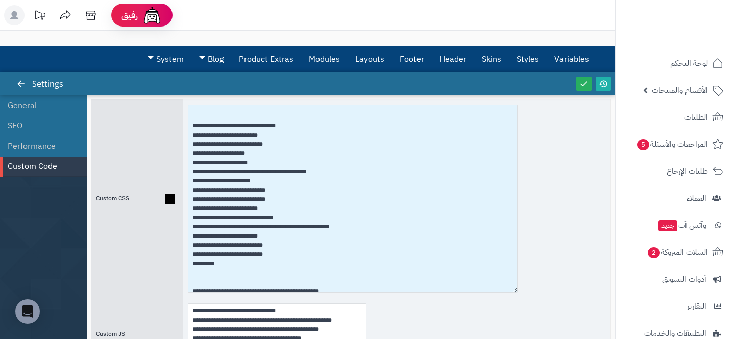
drag, startPoint x: 363, startPoint y: 161, endPoint x: 514, endPoint y: 290, distance: 199.4
click at [514, 290] on textarea at bounding box center [353, 199] width 330 height 188
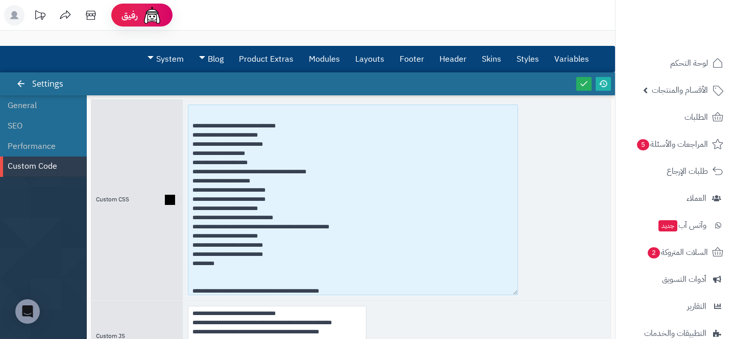
drag, startPoint x: 214, startPoint y: 265, endPoint x: 165, endPoint y: 124, distance: 149.0
click at [165, 124] on div "Custom CSS" at bounding box center [351, 200] width 520 height 201
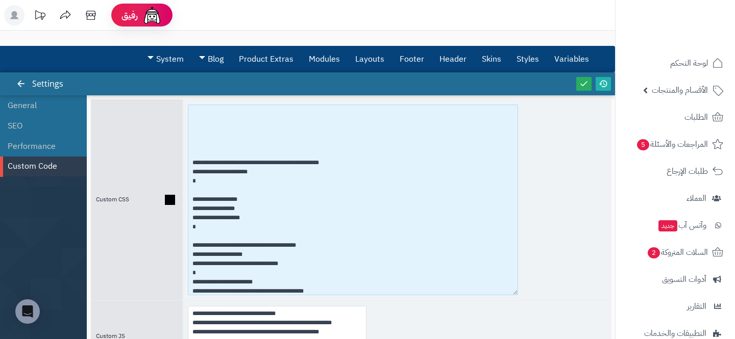
scroll to position [1318, 0]
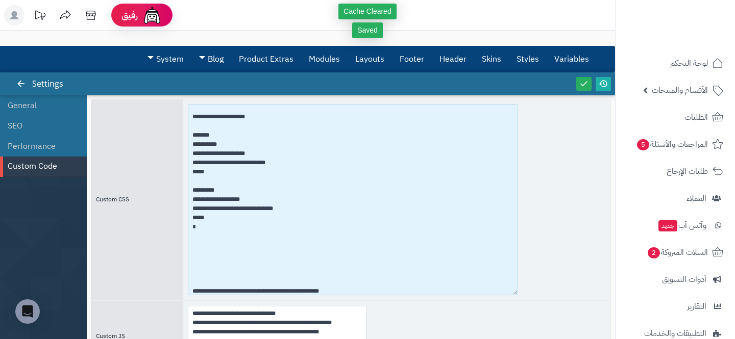
type textarea "**********"
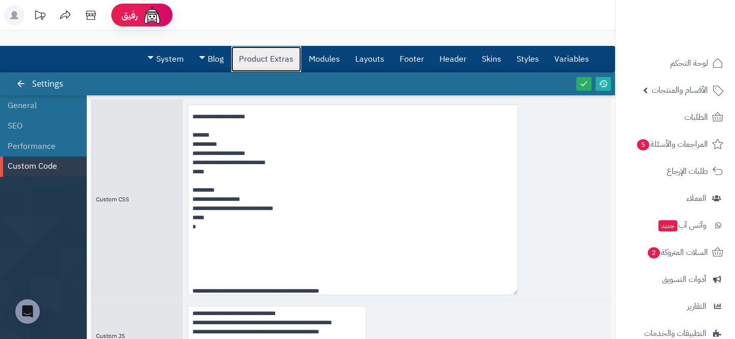
click at [270, 62] on link "Product Extras" at bounding box center [266, 59] width 70 height 26
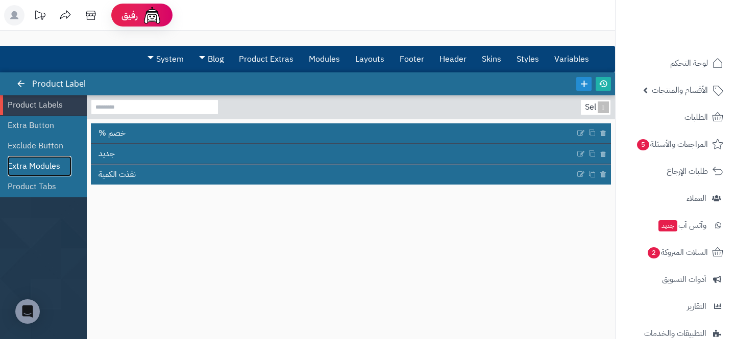
click at [42, 158] on link "Extra Modules" at bounding box center [40, 166] width 64 height 20
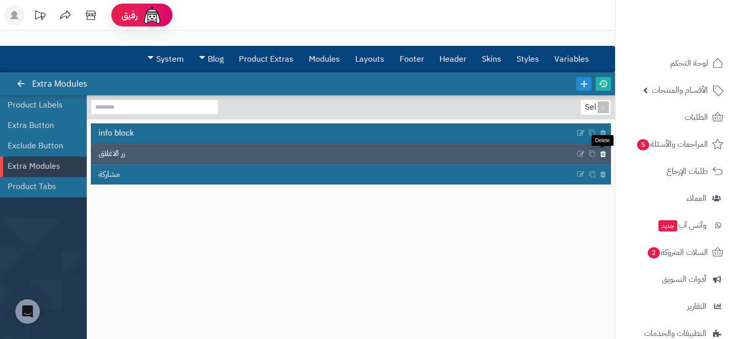
click at [602, 153] on icon at bounding box center [603, 154] width 7 height 9
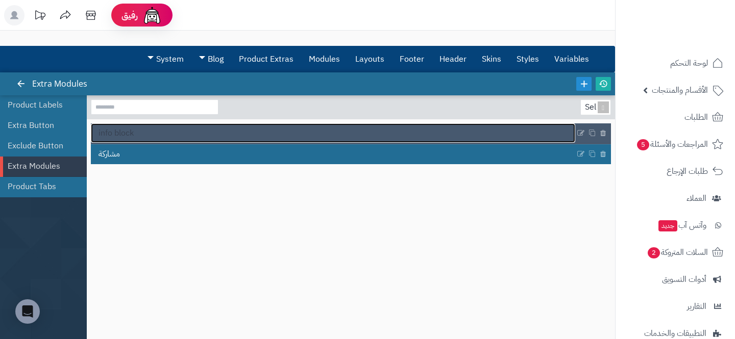
click at [422, 135] on link "info block" at bounding box center [333, 132] width 484 height 19
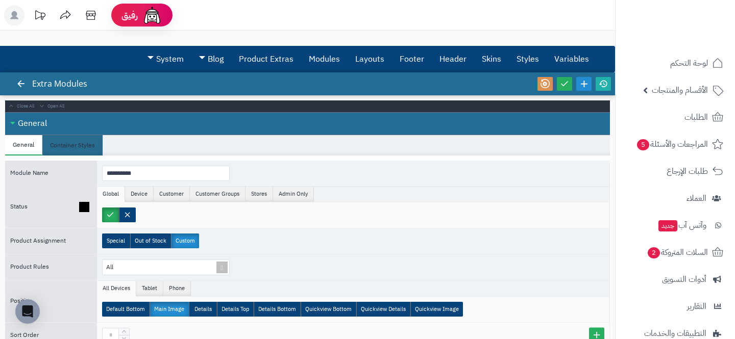
click at [125, 206] on div at bounding box center [353, 216] width 512 height 26
click at [125, 212] on label at bounding box center [127, 215] width 17 height 15
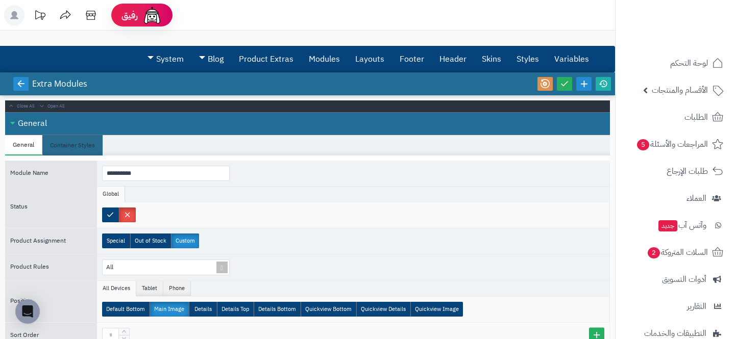
click at [27, 87] on link at bounding box center [20, 84] width 15 height 14
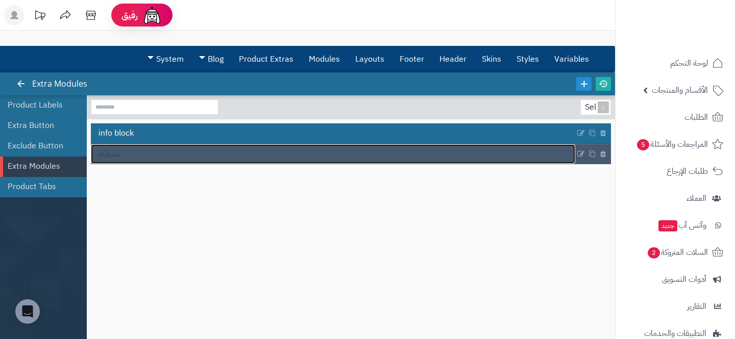
click at [146, 152] on link "مشاركة" at bounding box center [333, 153] width 484 height 19
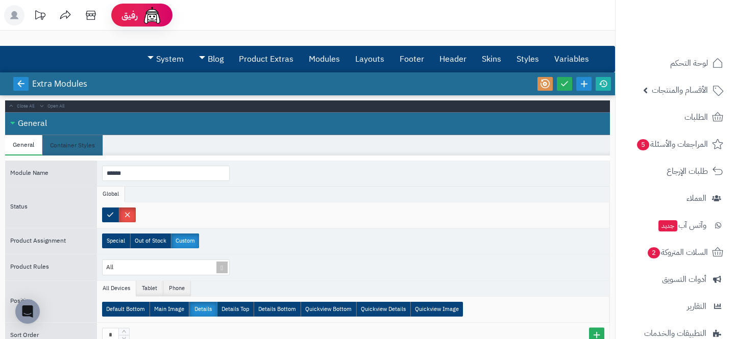
click at [23, 88] on icon at bounding box center [20, 83] width 9 height 9
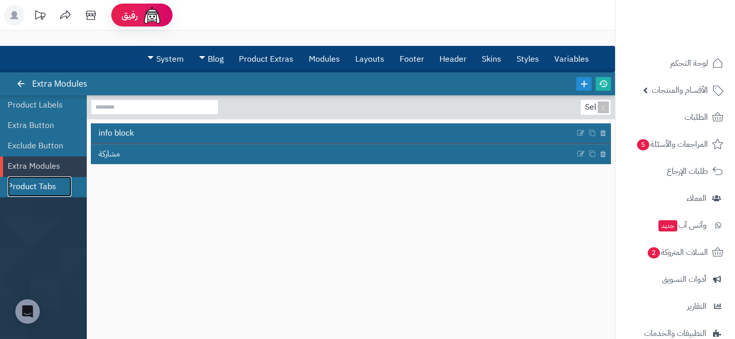
click at [31, 192] on link "Product Tabs" at bounding box center [40, 187] width 64 height 20
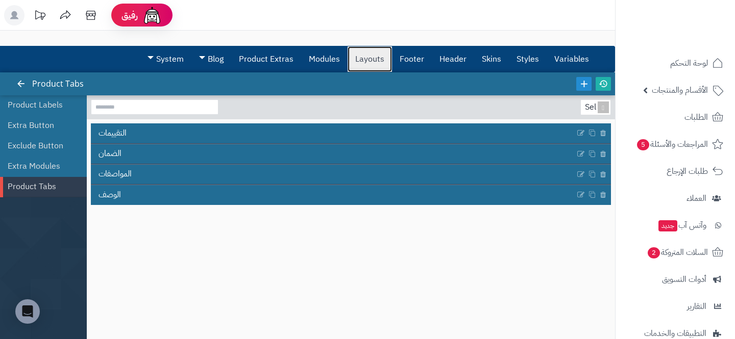
click at [364, 63] on link "Layouts" at bounding box center [370, 59] width 44 height 26
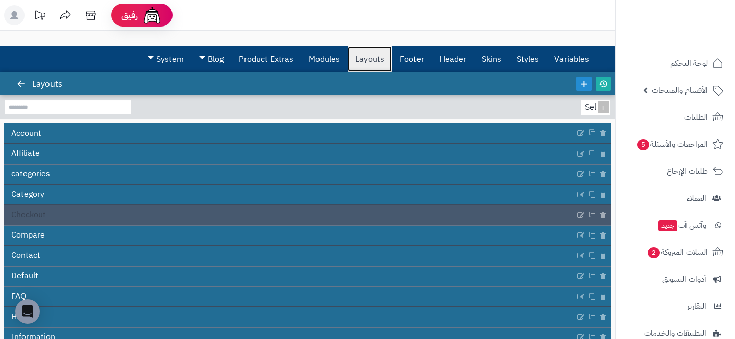
scroll to position [141, 0]
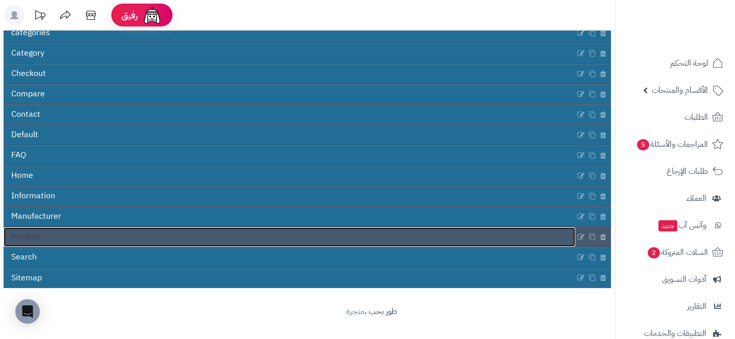
click at [166, 241] on link "Product" at bounding box center [290, 237] width 572 height 19
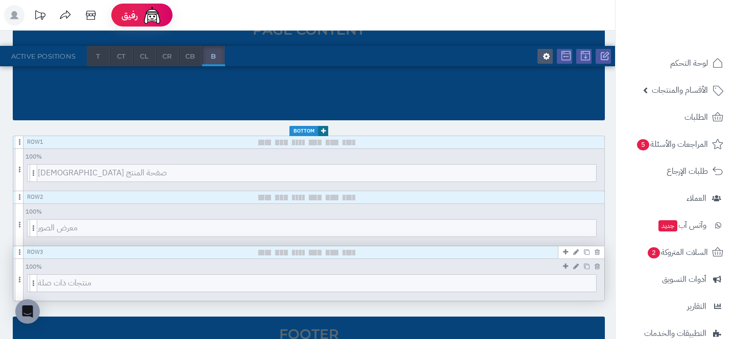
scroll to position [288, 0]
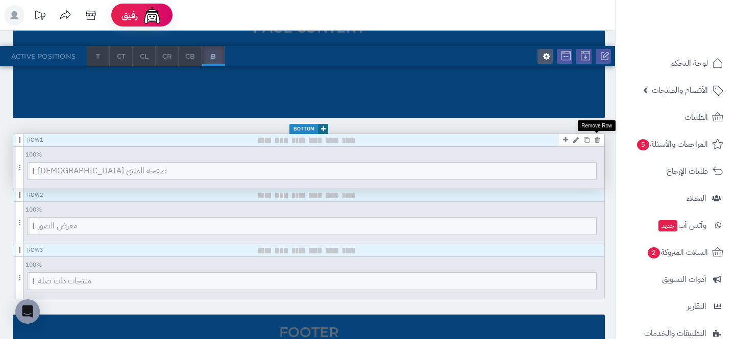
click at [598, 140] on icon at bounding box center [597, 140] width 5 height 7
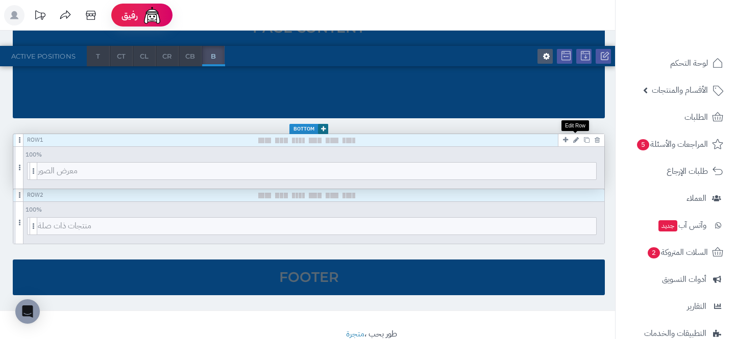
click at [572, 141] on link at bounding box center [576, 140] width 11 height 12
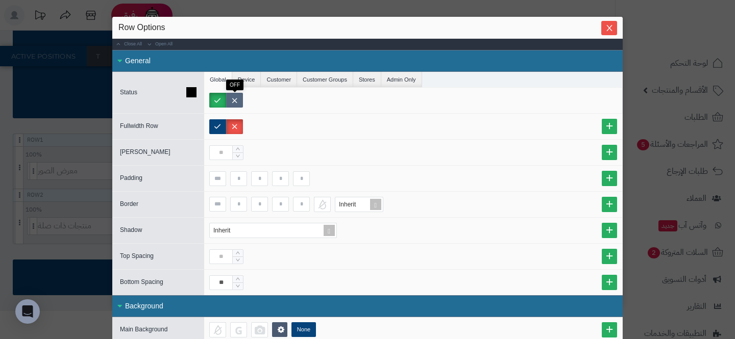
click at [231, 98] on label at bounding box center [234, 100] width 17 height 15
click at [601, 24] on span "Close" at bounding box center [609, 27] width 16 height 9
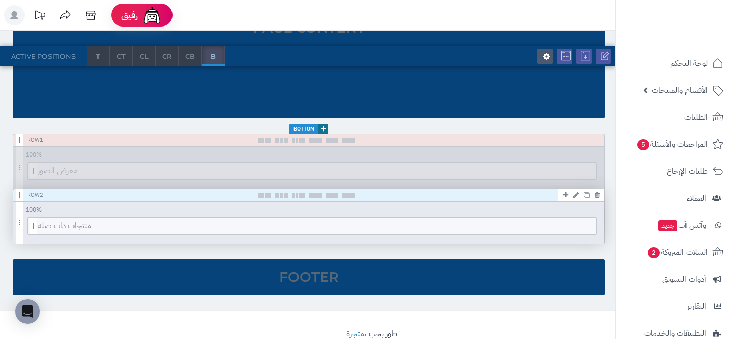
click at [576, 195] on icon at bounding box center [576, 195] width 6 height 7
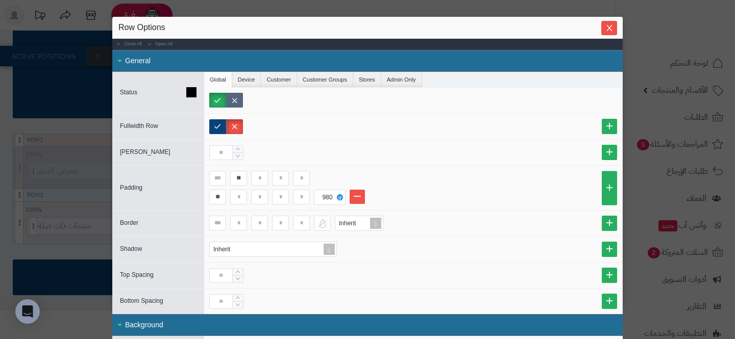
click at [234, 102] on label at bounding box center [234, 100] width 17 height 15
click at [616, 41] on div "Close All Open All" at bounding box center [367, 44] width 510 height 11
click at [606, 30] on icon "Close" at bounding box center [609, 27] width 8 height 8
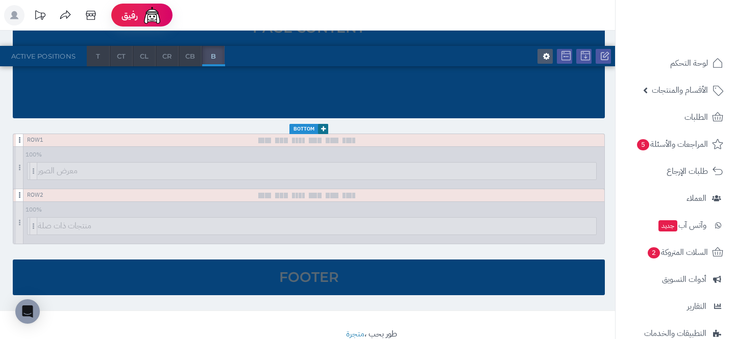
scroll to position [0, 0]
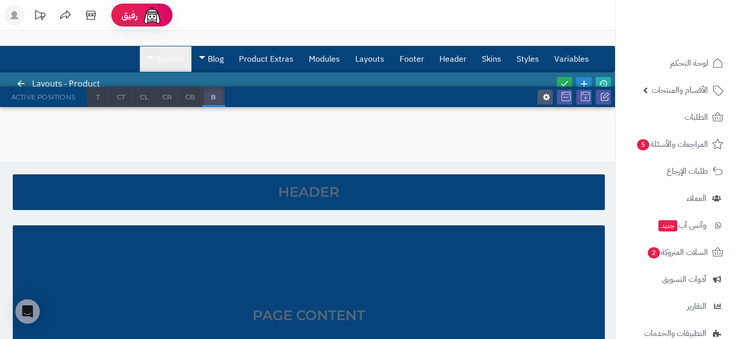
click at [148, 57] on span at bounding box center [150, 57] width 6 height 3
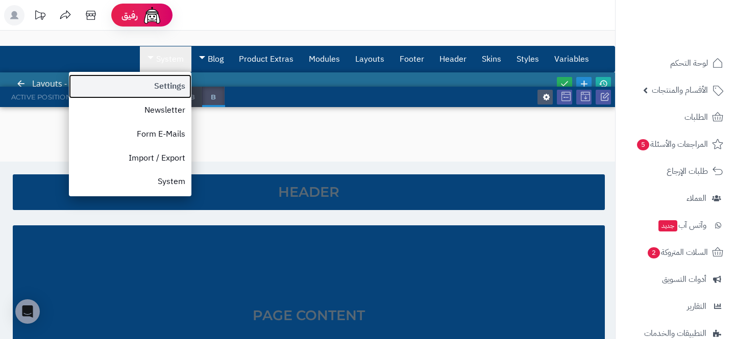
click at [153, 91] on link "Settings" at bounding box center [130, 87] width 122 height 24
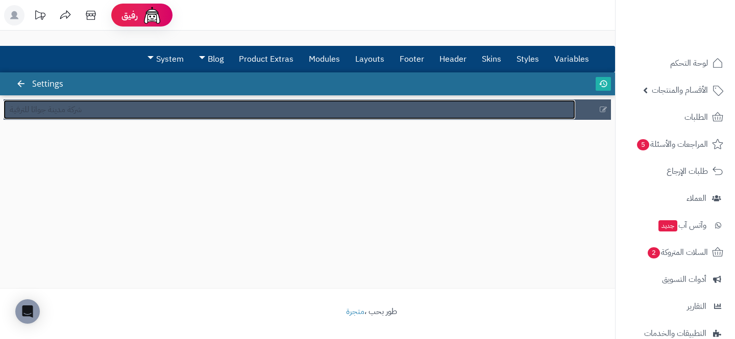
click at [179, 105] on link "شركة مدينة جواثا للترفية" at bounding box center [290, 109] width 572 height 19
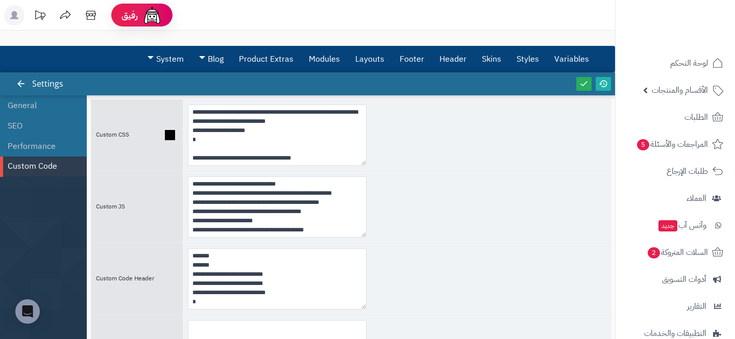
click at [436, 149] on div at bounding box center [397, 135] width 428 height 71
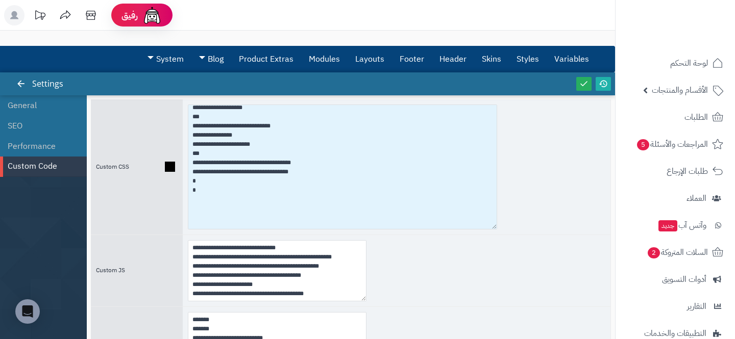
drag, startPoint x: 362, startPoint y: 163, endPoint x: 495, endPoint y: 227, distance: 147.2
click at [495, 227] on textarea at bounding box center [342, 167] width 309 height 125
drag, startPoint x: 254, startPoint y: 144, endPoint x: 168, endPoint y: 144, distance: 85.7
click at [168, 144] on div "Custom CSS" at bounding box center [351, 167] width 520 height 135
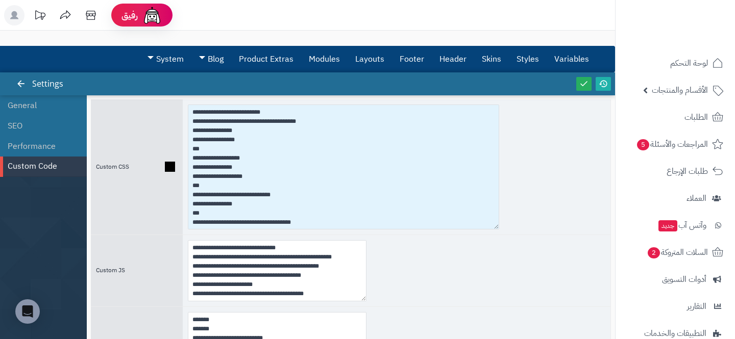
scroll to position [530, 0]
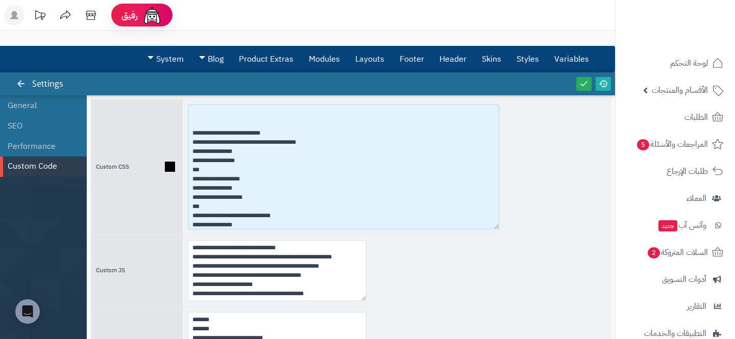
drag, startPoint x: 231, startPoint y: 143, endPoint x: 179, endPoint y: 142, distance: 52.1
click at [179, 142] on div "Custom CSS" at bounding box center [351, 167] width 520 height 135
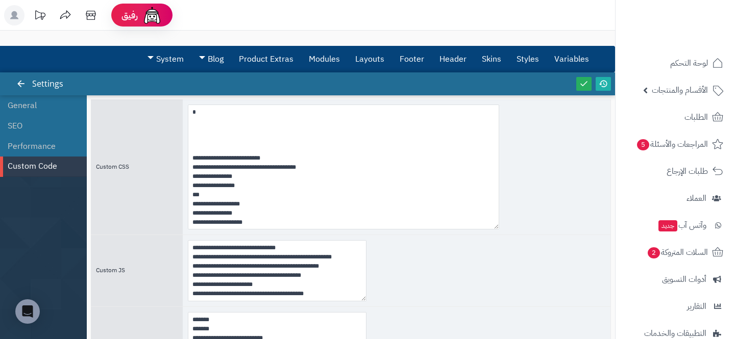
scroll to position [18, 0]
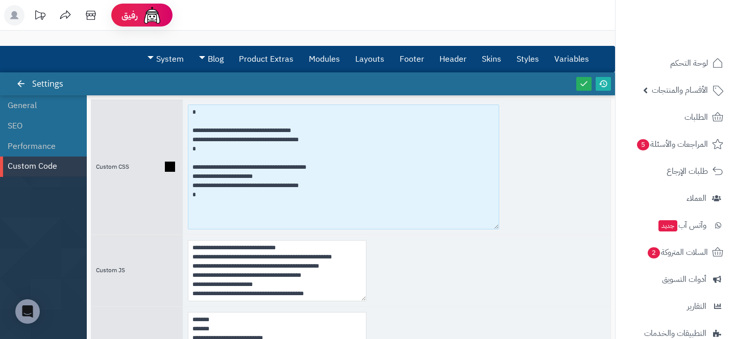
drag, startPoint x: 276, startPoint y: 167, endPoint x: 186, endPoint y: 165, distance: 89.9
click at [186, 165] on div at bounding box center [397, 167] width 428 height 135
drag, startPoint x: 275, startPoint y: 128, endPoint x: 179, endPoint y: 127, distance: 95.4
click at [179, 127] on div "Custom CSS" at bounding box center [351, 167] width 520 height 135
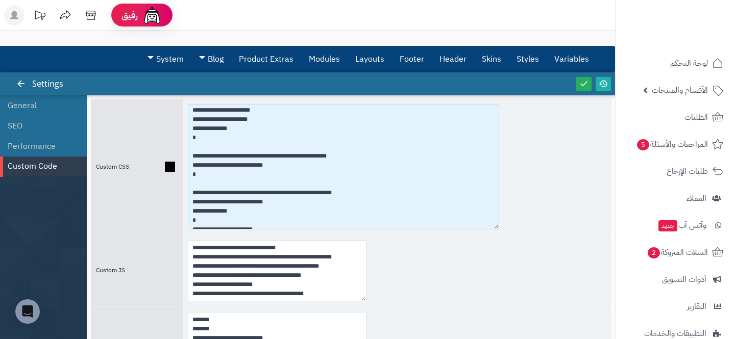
scroll to position [372, 0]
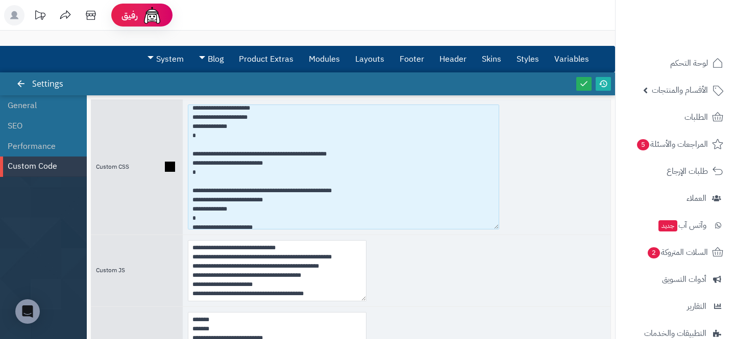
drag, startPoint x: 234, startPoint y: 154, endPoint x: 185, endPoint y: 155, distance: 48.5
click at [185, 155] on div at bounding box center [397, 167] width 428 height 135
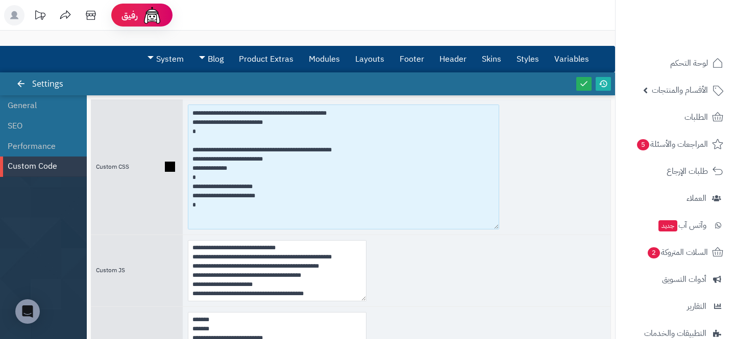
scroll to position [418, 0]
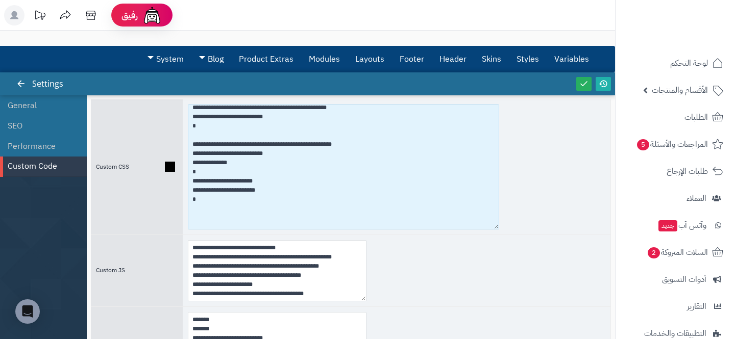
click at [201, 202] on textarea at bounding box center [343, 167] width 311 height 125
paste textarea "**********"
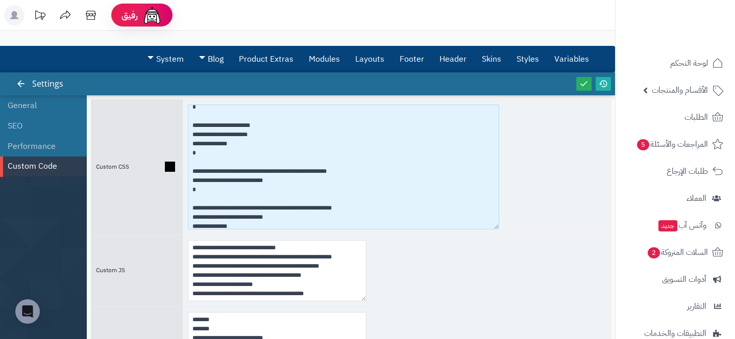
scroll to position [354, 0]
click at [339, 173] on textarea at bounding box center [343, 167] width 311 height 125
paste textarea "**********"
click at [348, 211] on textarea at bounding box center [343, 167] width 311 height 125
paste textarea "**********"
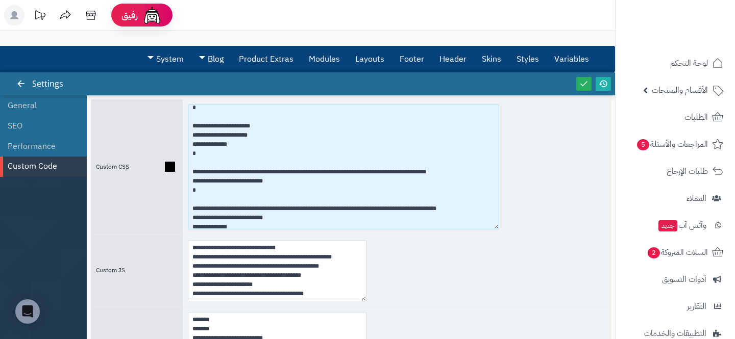
drag, startPoint x: 206, startPoint y: 194, endPoint x: 187, endPoint y: 171, distance: 29.3
click at [187, 171] on div at bounding box center [397, 167] width 428 height 135
paste textarea "**********"
click at [264, 175] on textarea at bounding box center [343, 167] width 311 height 125
drag, startPoint x: 441, startPoint y: 174, endPoint x: 182, endPoint y: 175, distance: 259.2
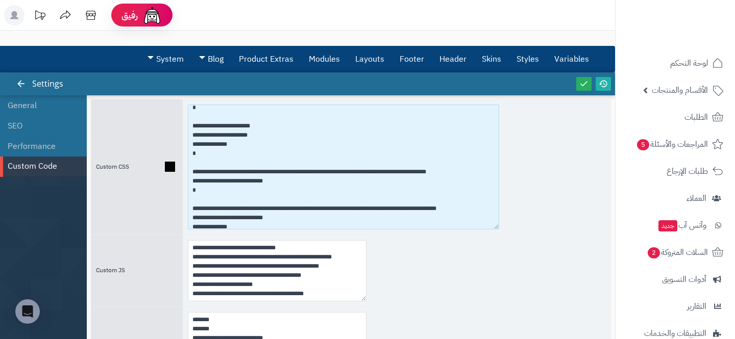
click at [182, 175] on div "Custom CSS" at bounding box center [351, 167] width 520 height 135
paste textarea "**********"
drag, startPoint x: 341, startPoint y: 175, endPoint x: 398, endPoint y: 170, distance: 56.9
click at [398, 170] on textarea at bounding box center [343, 167] width 311 height 125
click at [348, 221] on textarea at bounding box center [343, 167] width 311 height 125
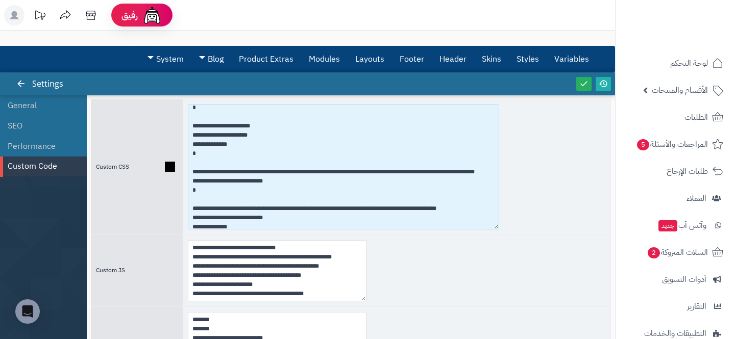
click at [347, 218] on textarea at bounding box center [343, 167] width 311 height 125
click at [349, 219] on textarea at bounding box center [343, 167] width 311 height 125
paste textarea "**********"
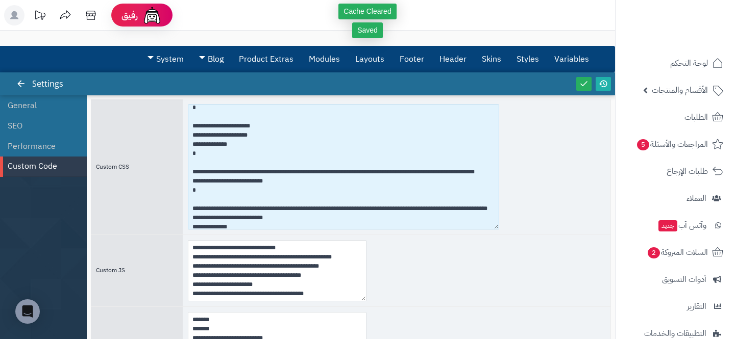
type textarea "**********"
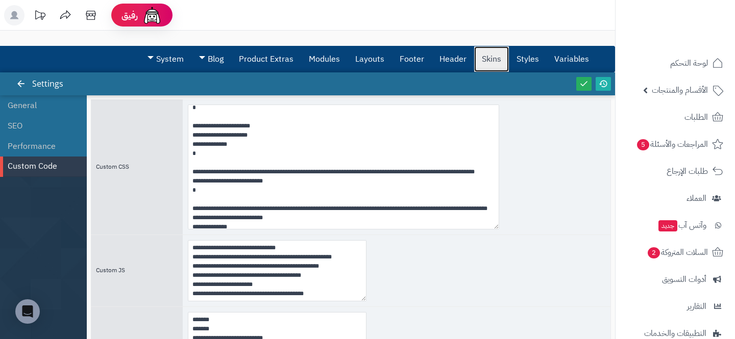
click at [498, 60] on link "Skins" at bounding box center [491, 59] width 35 height 26
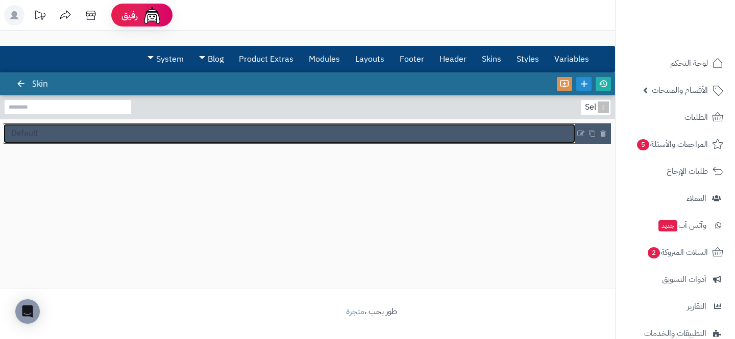
click at [85, 133] on link "Default" at bounding box center [290, 133] width 572 height 19
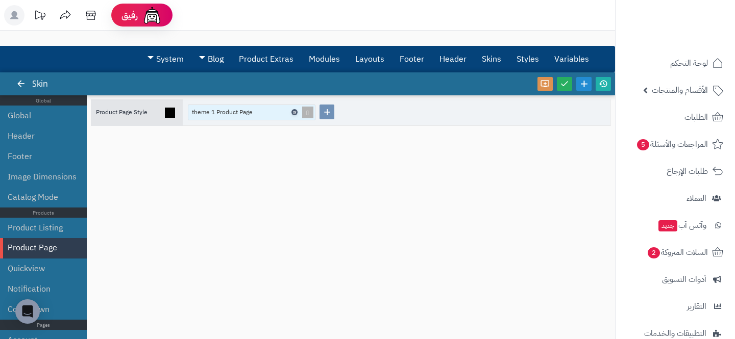
click at [294, 112] on icon at bounding box center [293, 112] width 3 height 5
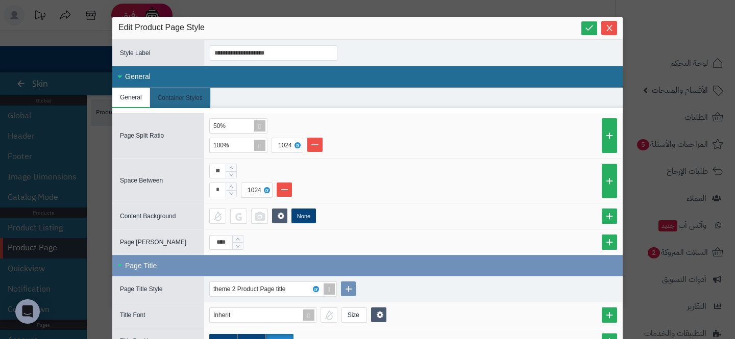
click at [243, 78] on div "General" at bounding box center [367, 77] width 510 height 22
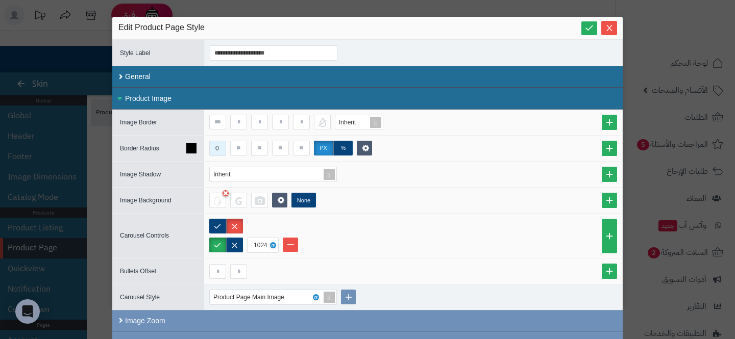
click at [213, 150] on div "0" at bounding box center [217, 148] width 15 height 14
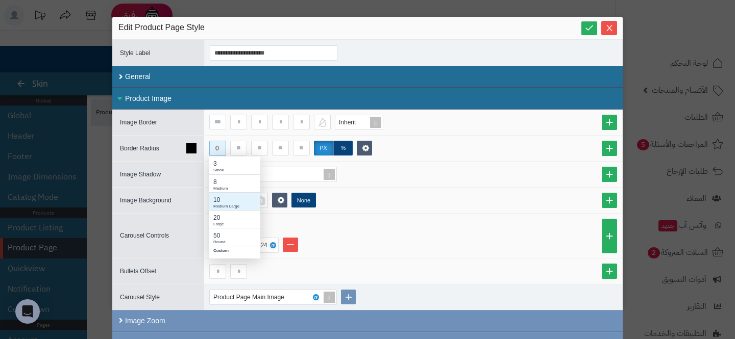
click at [222, 204] on div "Medium Large" at bounding box center [234, 207] width 43 height 6
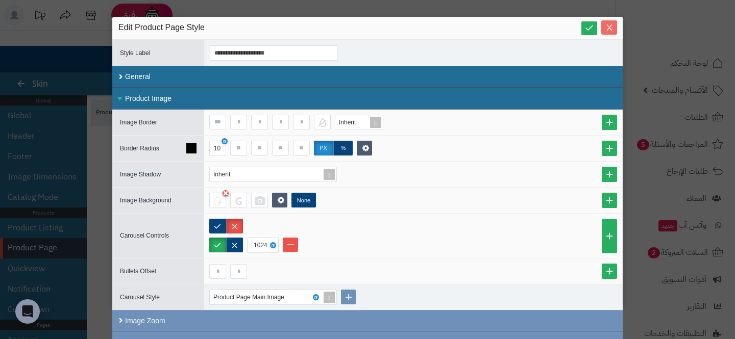
click at [606, 26] on icon "Close" at bounding box center [609, 27] width 8 height 8
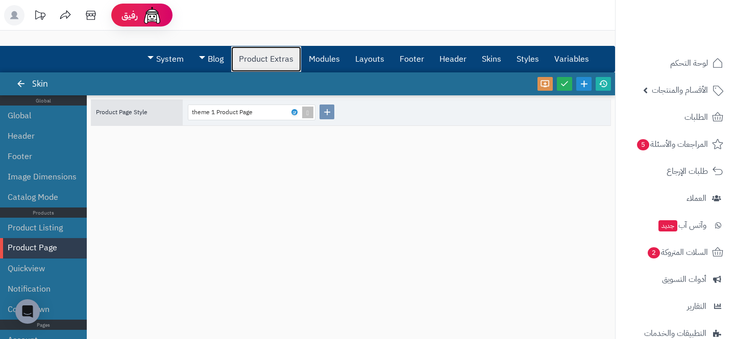
click at [246, 55] on link "Product Extras" at bounding box center [266, 59] width 70 height 26
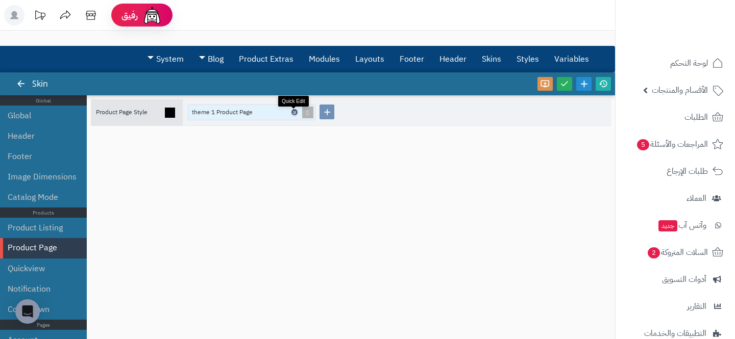
click at [294, 112] on icon at bounding box center [293, 112] width 3 height 5
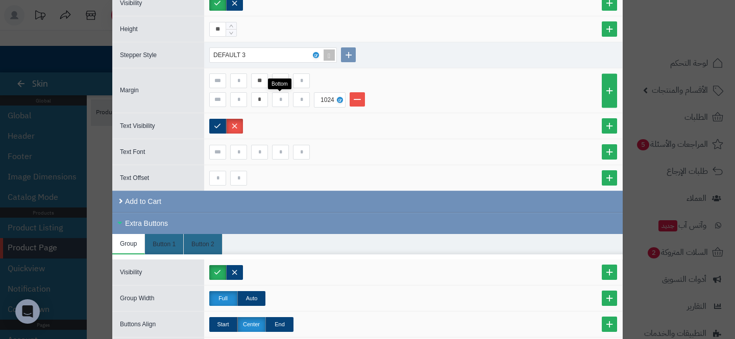
scroll to position [1818, 0]
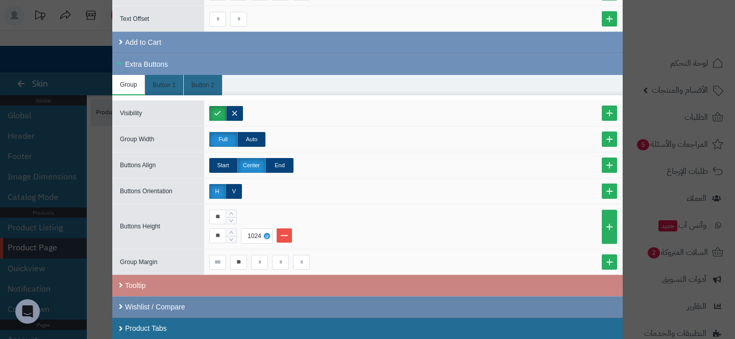
click at [227, 306] on div "Wishlist / Compare" at bounding box center [367, 306] width 510 height 21
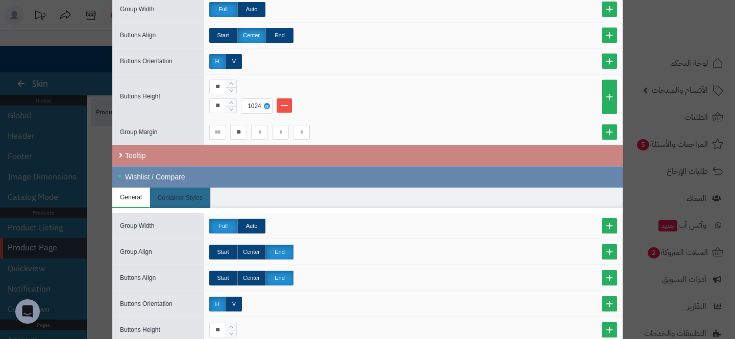
scroll to position [2016, 0]
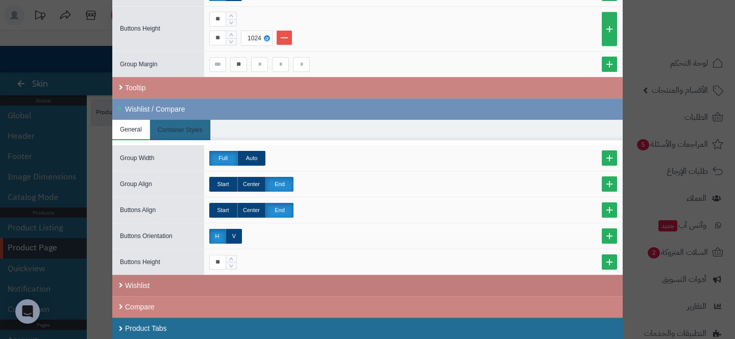
click at [208, 290] on div "Wishlist" at bounding box center [367, 285] width 510 height 21
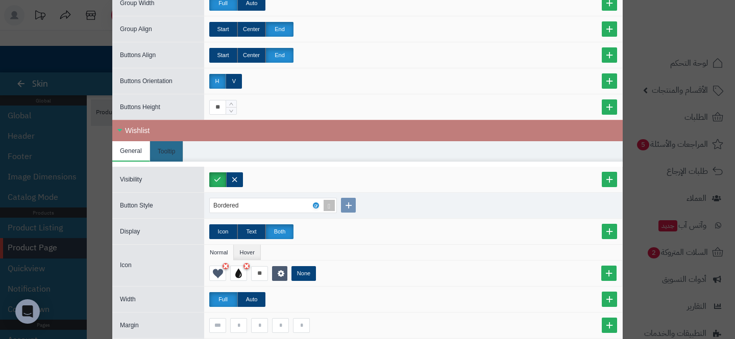
scroll to position [2172, 0]
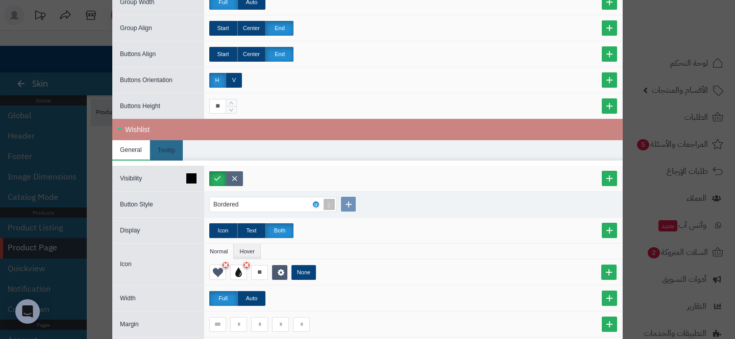
click at [232, 175] on label at bounding box center [234, 178] width 17 height 15
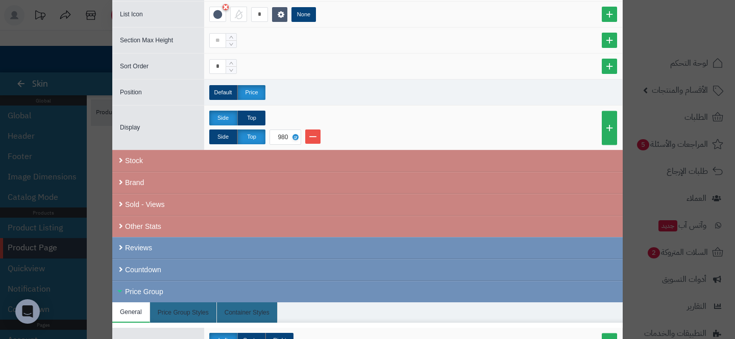
scroll to position [694, 0]
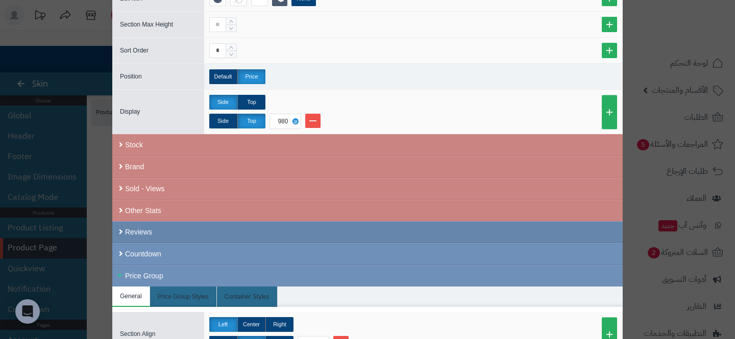
click at [185, 238] on div "Reviews" at bounding box center [367, 232] width 510 height 22
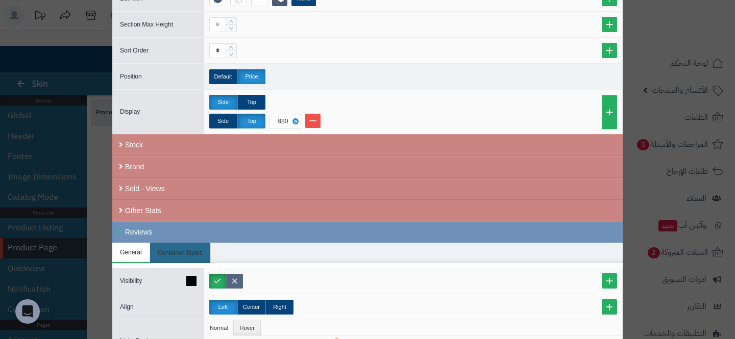
click at [238, 282] on label at bounding box center [234, 281] width 17 height 15
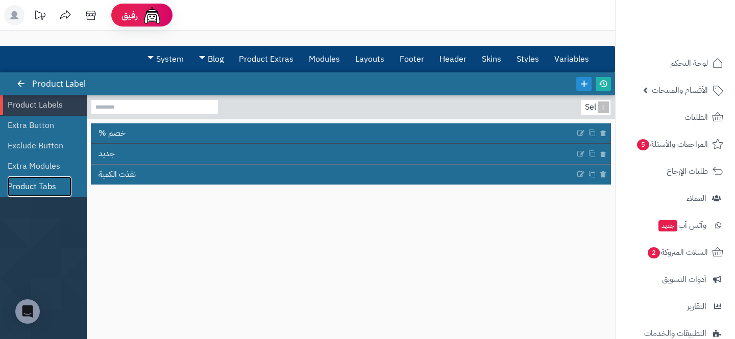
click at [42, 183] on link "Product Tabs" at bounding box center [40, 187] width 64 height 20
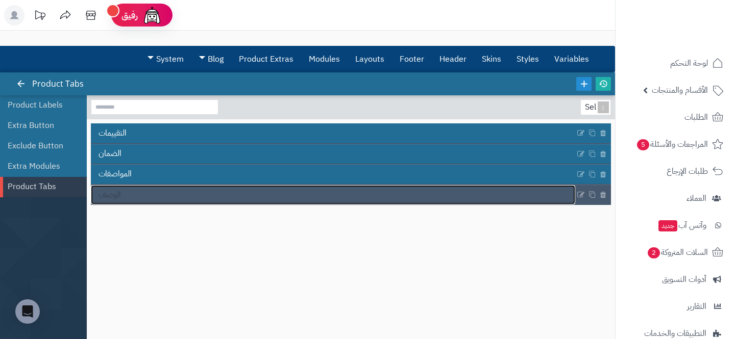
click at [188, 189] on link "الوصف" at bounding box center [333, 194] width 484 height 19
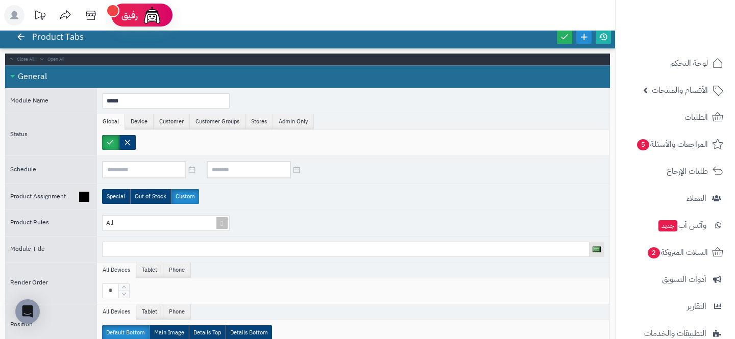
scroll to position [253, 0]
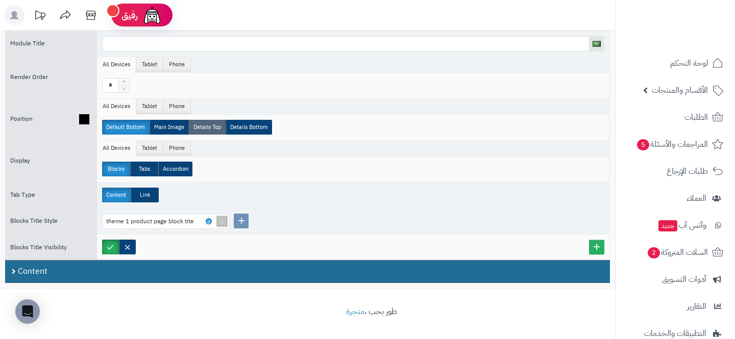
click at [194, 126] on label "Details Top" at bounding box center [207, 127] width 37 height 15
